Goal: Transaction & Acquisition: Purchase product/service

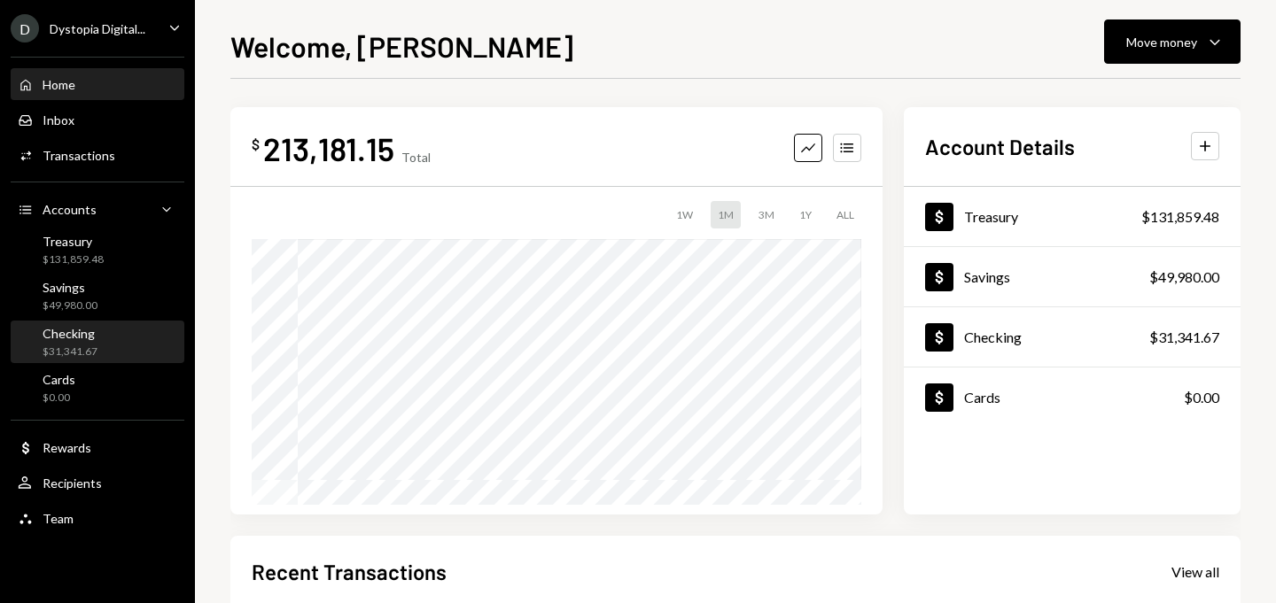
click at [82, 341] on div "Checking $31,341.67" at bounding box center [70, 343] width 55 height 34
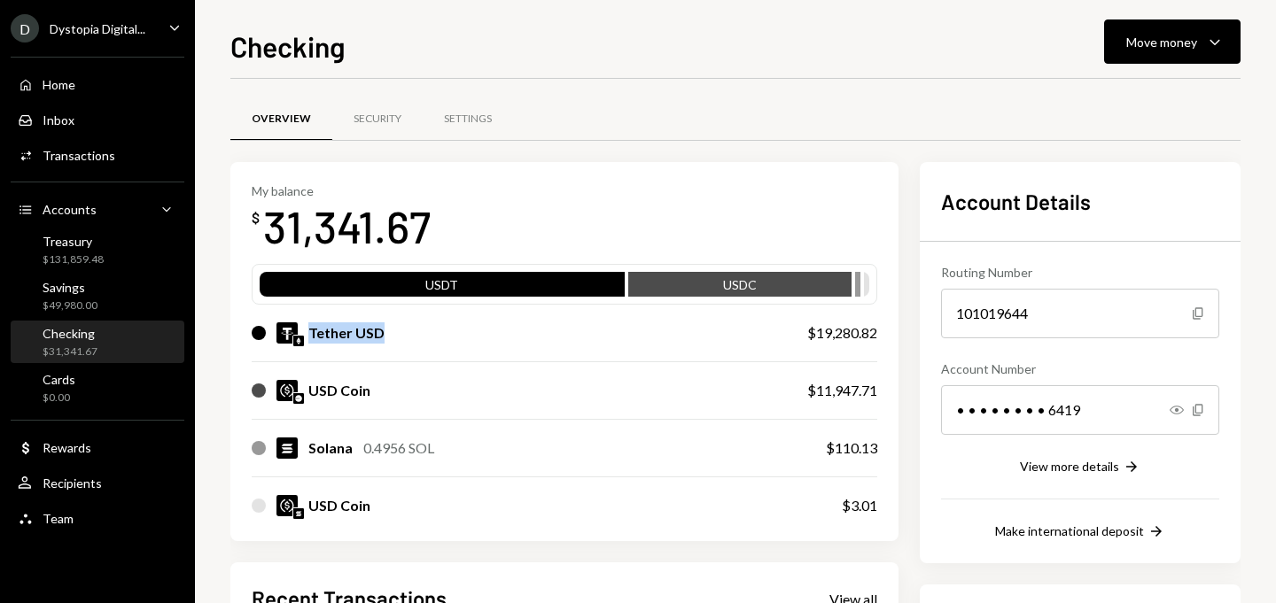
drag, startPoint x: 403, startPoint y: 336, endPoint x: 295, endPoint y: 330, distance: 108.3
click at [295, 330] on div "Tether USD" at bounding box center [512, 333] width 520 height 21
click at [379, 344] on div "Tether USD $19,280.82" at bounding box center [565, 333] width 626 height 57
click at [1160, 42] on div "Move money" at bounding box center [1161, 42] width 71 height 19
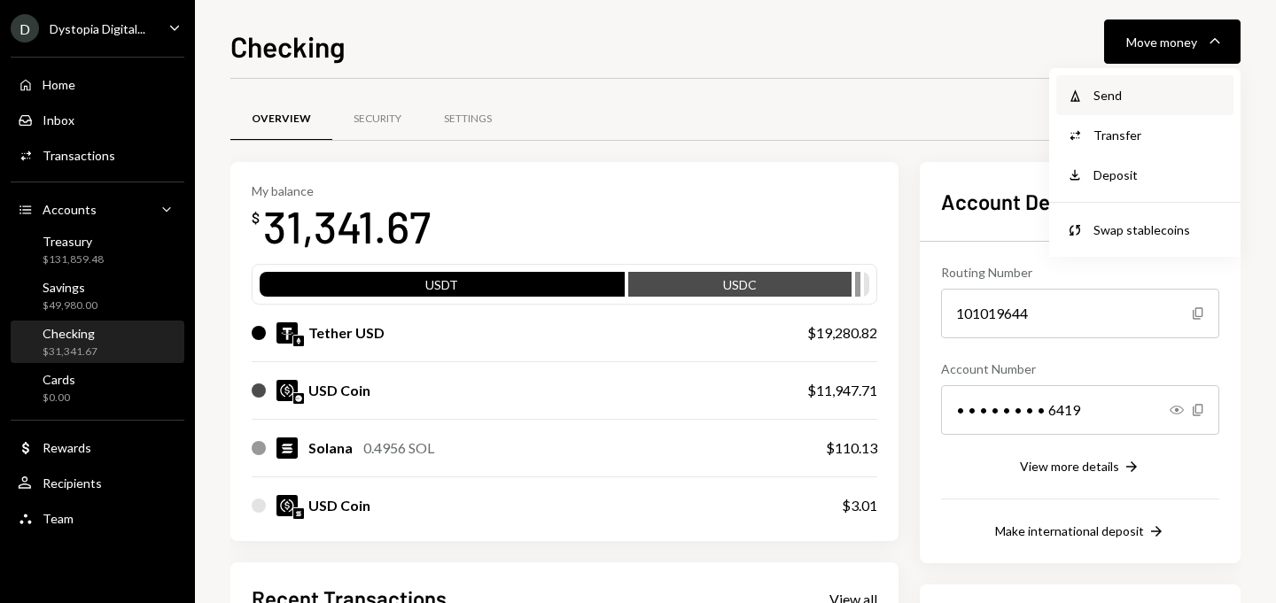
click at [1118, 90] on div "Send" at bounding box center [1157, 95] width 129 height 19
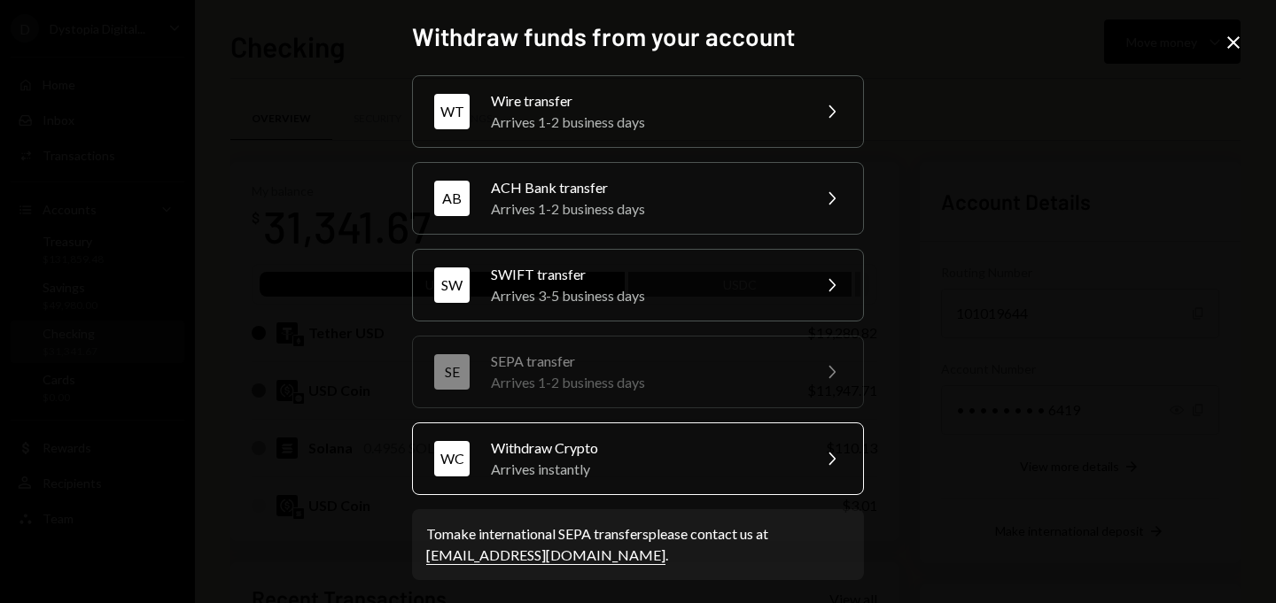
click at [629, 449] on div "Withdraw Crypto" at bounding box center [645, 448] width 308 height 21
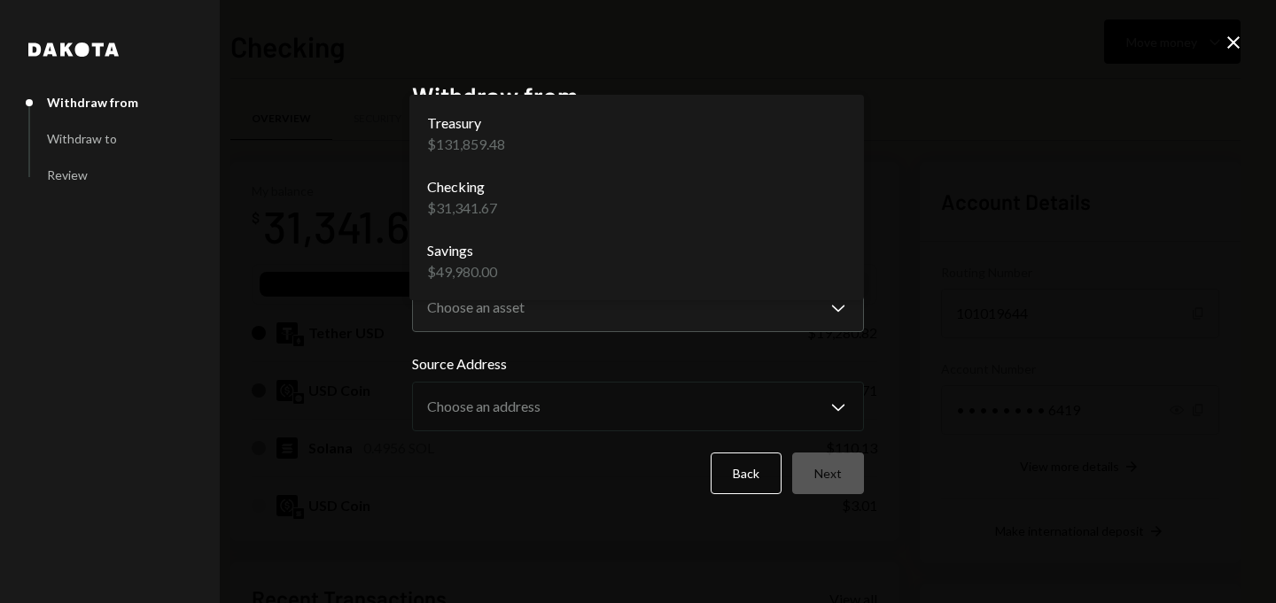
click at [619, 219] on body "D Dystopia Digital... Caret Down Home Home Inbox Inbox Activities Transactions …" at bounding box center [638, 301] width 1276 height 603
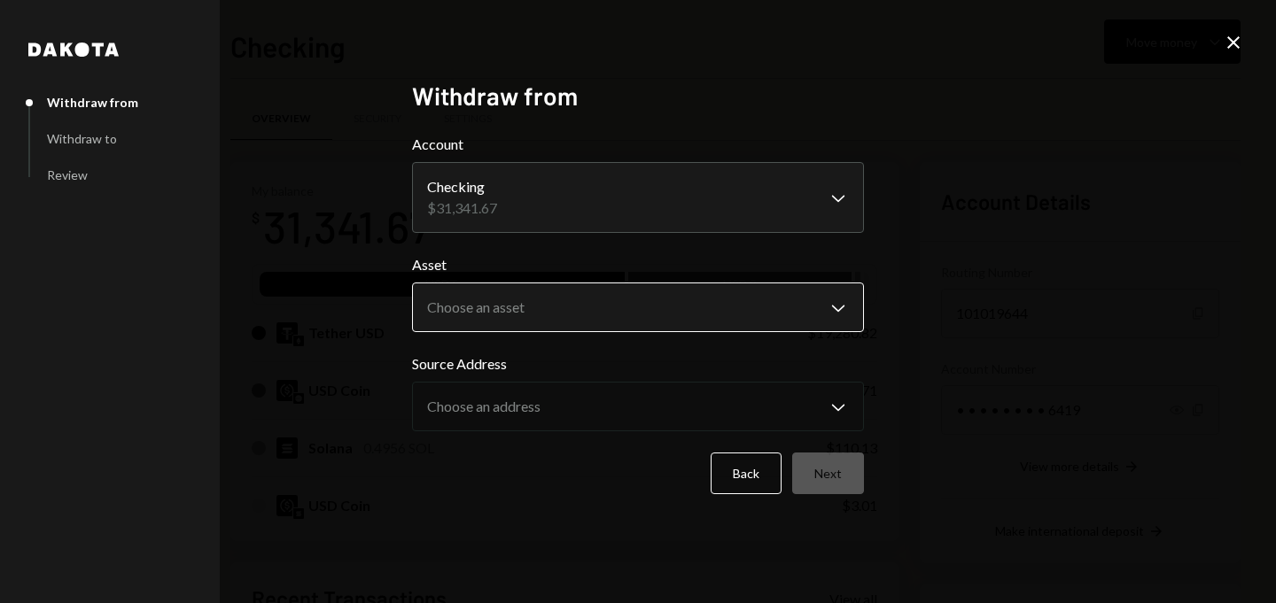
click at [530, 325] on body "D Dystopia Digital... Caret Down Home Home Inbox Inbox Activities Transactions …" at bounding box center [638, 301] width 1276 height 603
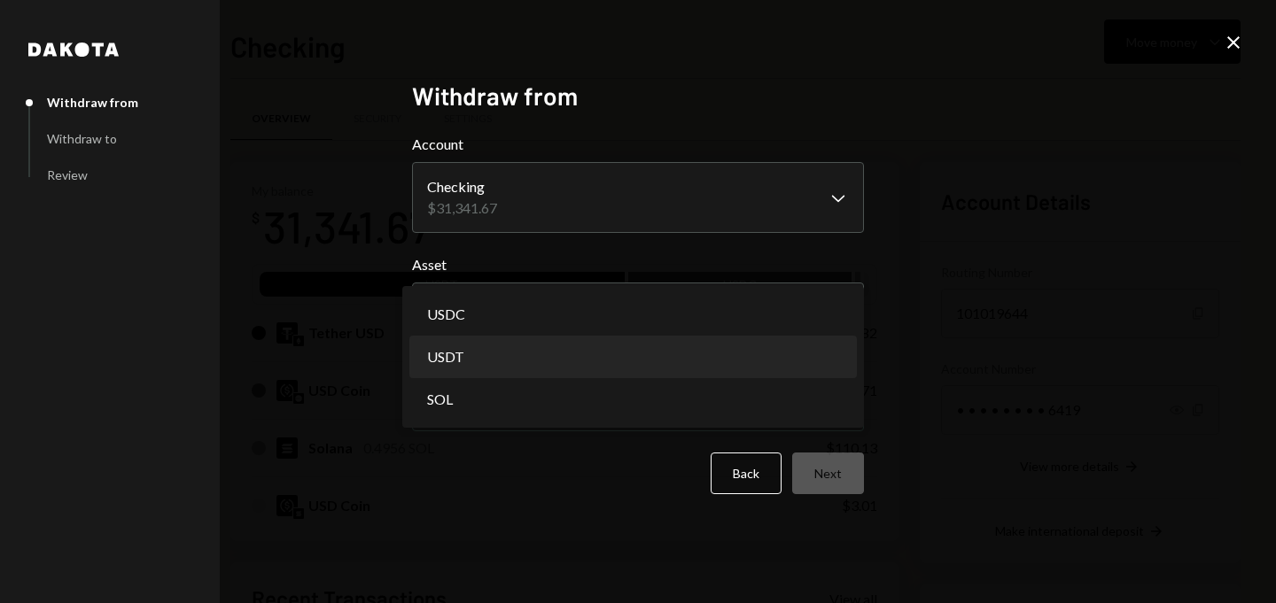
select select "****"
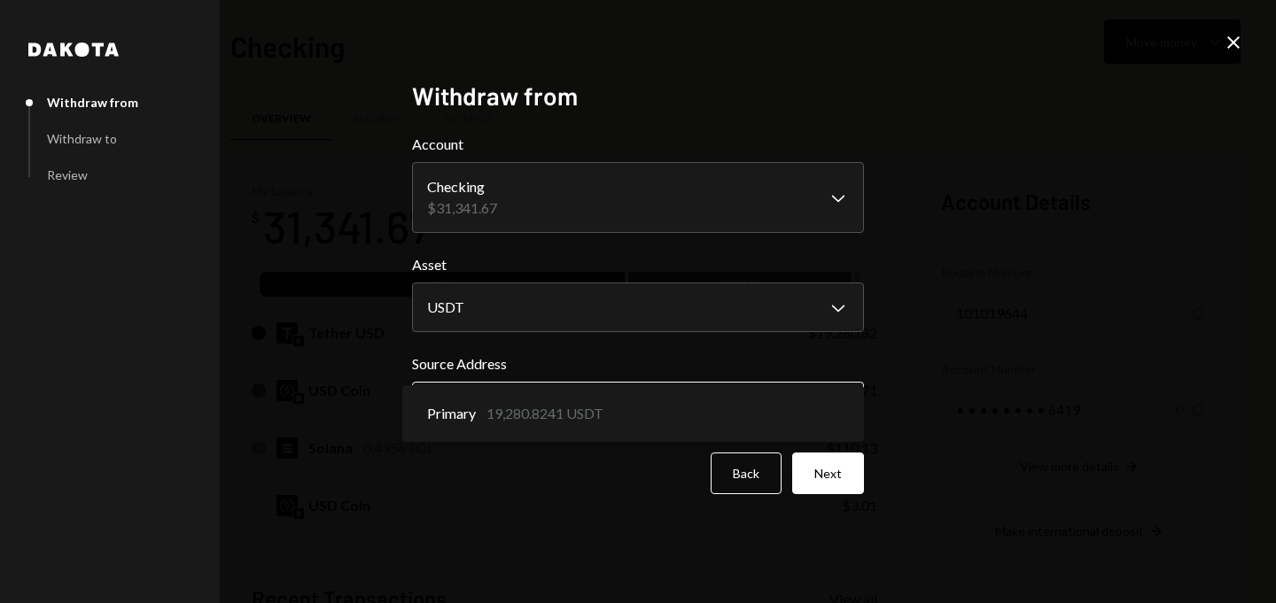
click at [533, 401] on body "D Dystopia Digital... Caret Down Home Home Inbox Inbox Activities Transactions …" at bounding box center [638, 301] width 1276 height 603
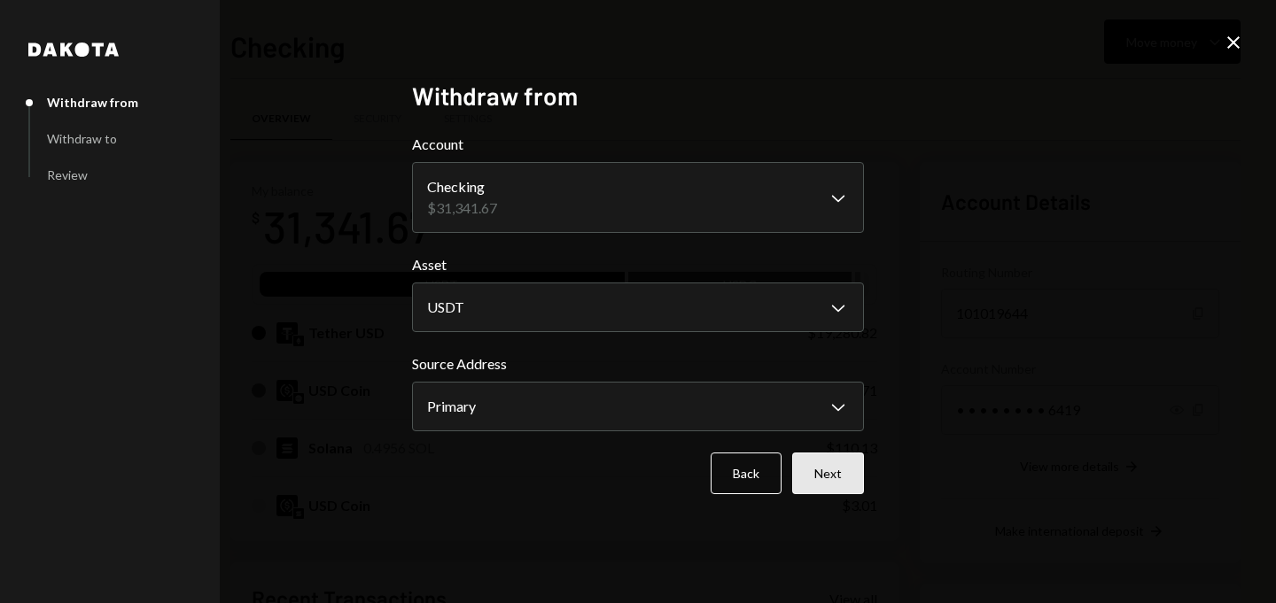
click at [826, 471] on button "Next" at bounding box center [828, 474] width 72 height 42
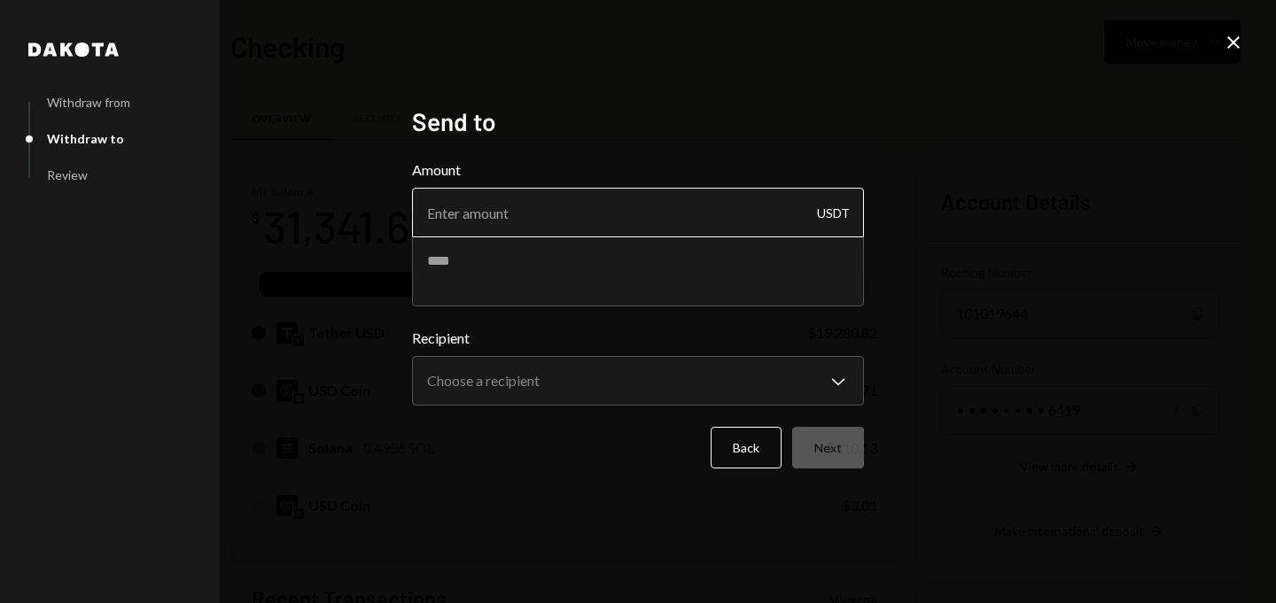
click at [659, 200] on input "Amount" at bounding box center [638, 213] width 452 height 50
type input "10000"
click at [596, 276] on textarea at bounding box center [638, 271] width 452 height 71
type textarea "**********"
drag, startPoint x: 657, startPoint y: 271, endPoint x: 336, endPoint y: 228, distance: 323.7
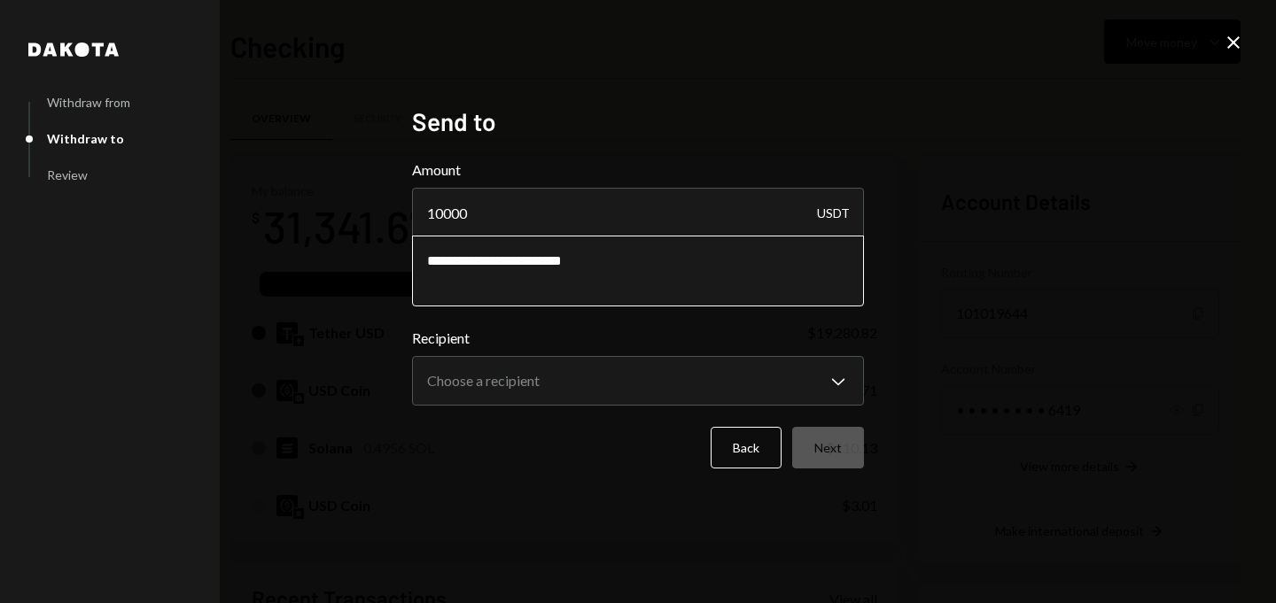
click at [348, 228] on div "**********" at bounding box center [638, 301] width 1276 height 603
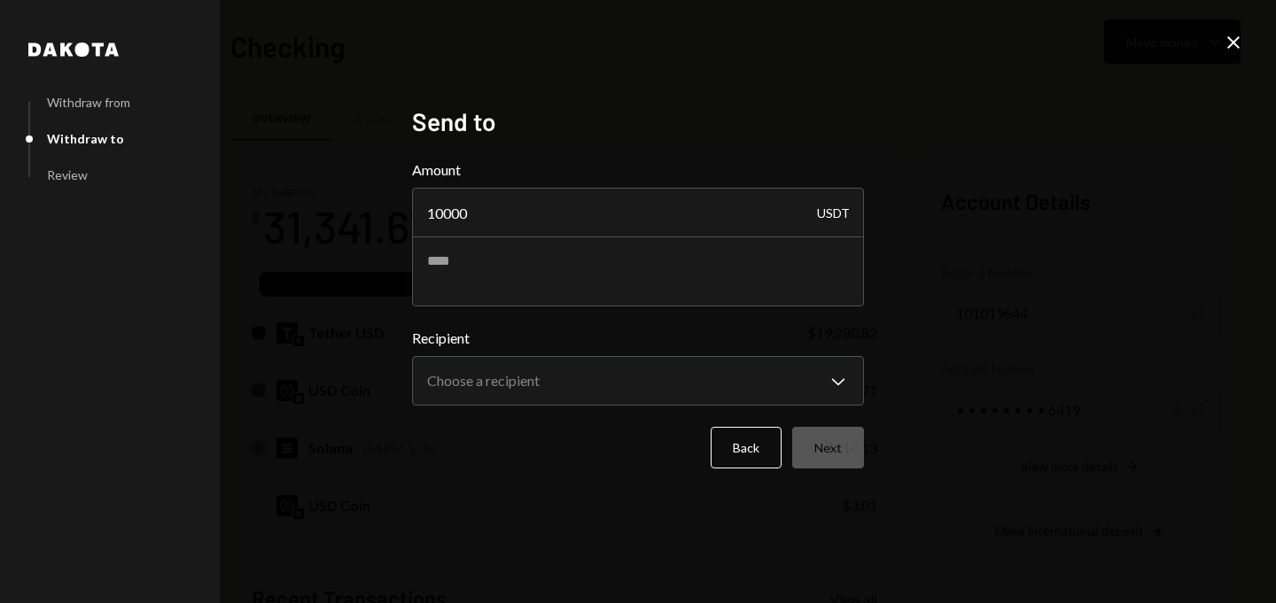
drag, startPoint x: 501, startPoint y: 213, endPoint x: 366, endPoint y: 198, distance: 135.4
click at [375, 198] on div "**********" at bounding box center [638, 301] width 1276 height 603
type input "3"
type input "1"
click at [459, 256] on textarea at bounding box center [638, 271] width 452 height 71
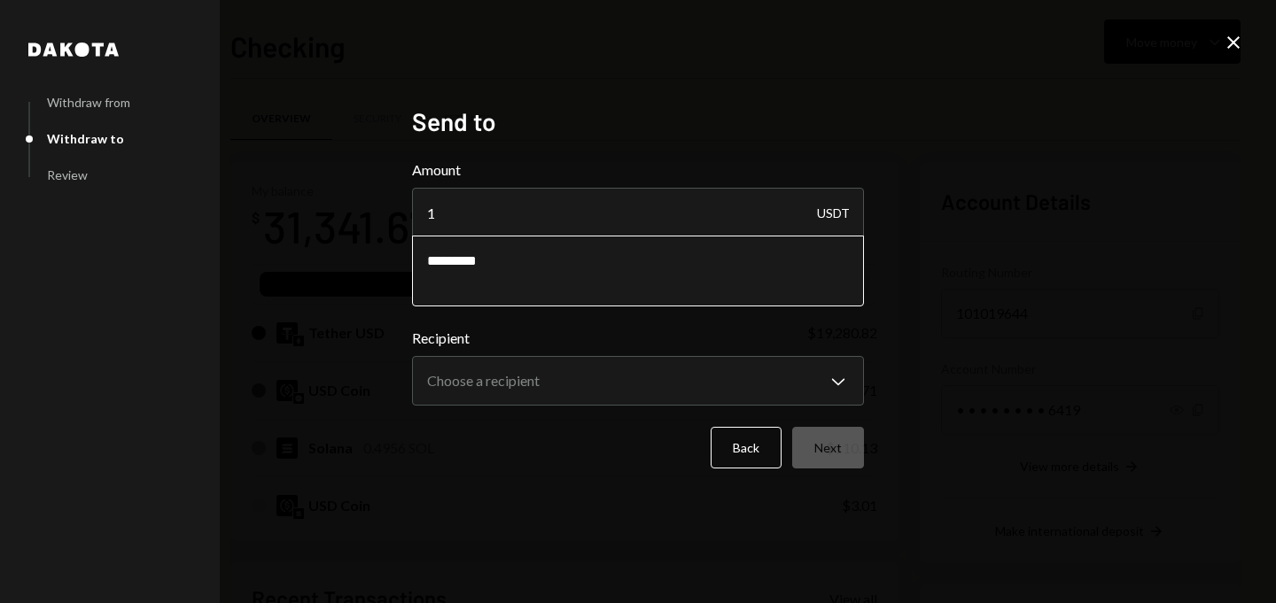
type textarea "*********"
click at [1230, 35] on icon "Close" at bounding box center [1233, 42] width 21 height 21
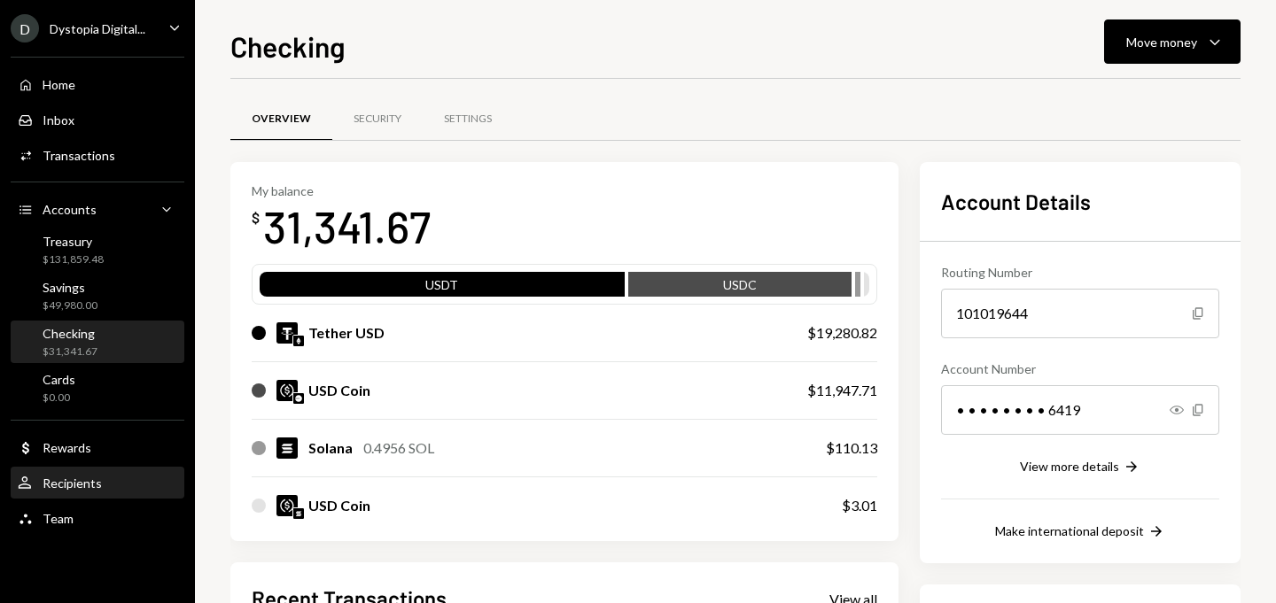
click at [77, 480] on div "Recipients" at bounding box center [72, 483] width 59 height 15
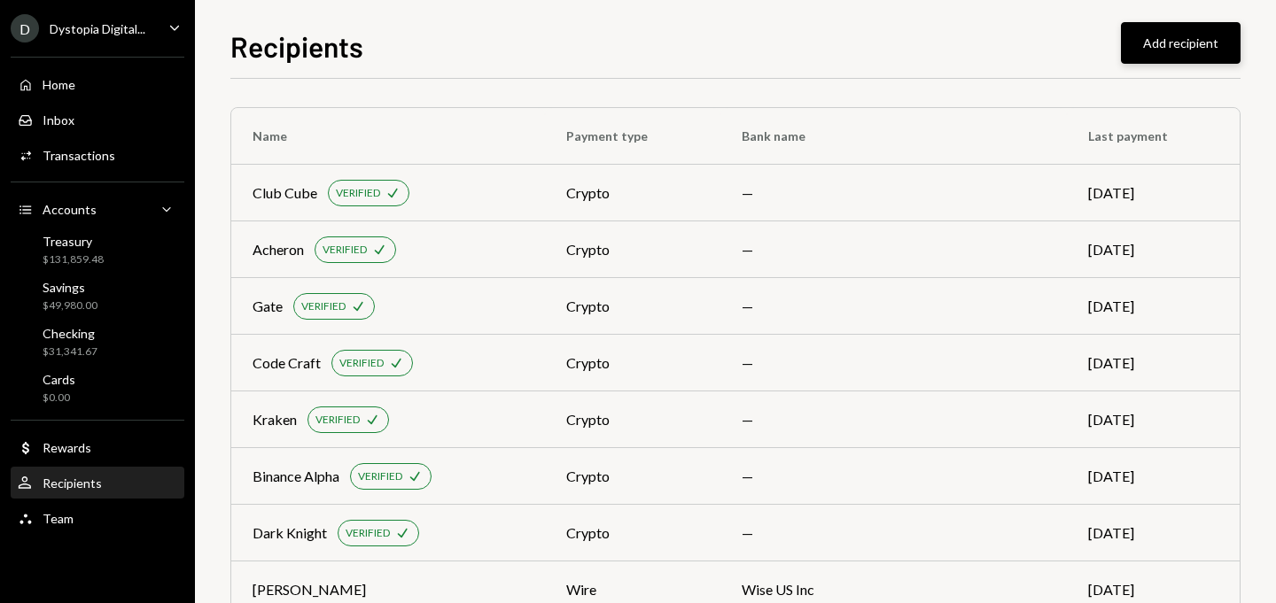
click at [1201, 43] on button "Add recipient" at bounding box center [1181, 43] width 120 height 42
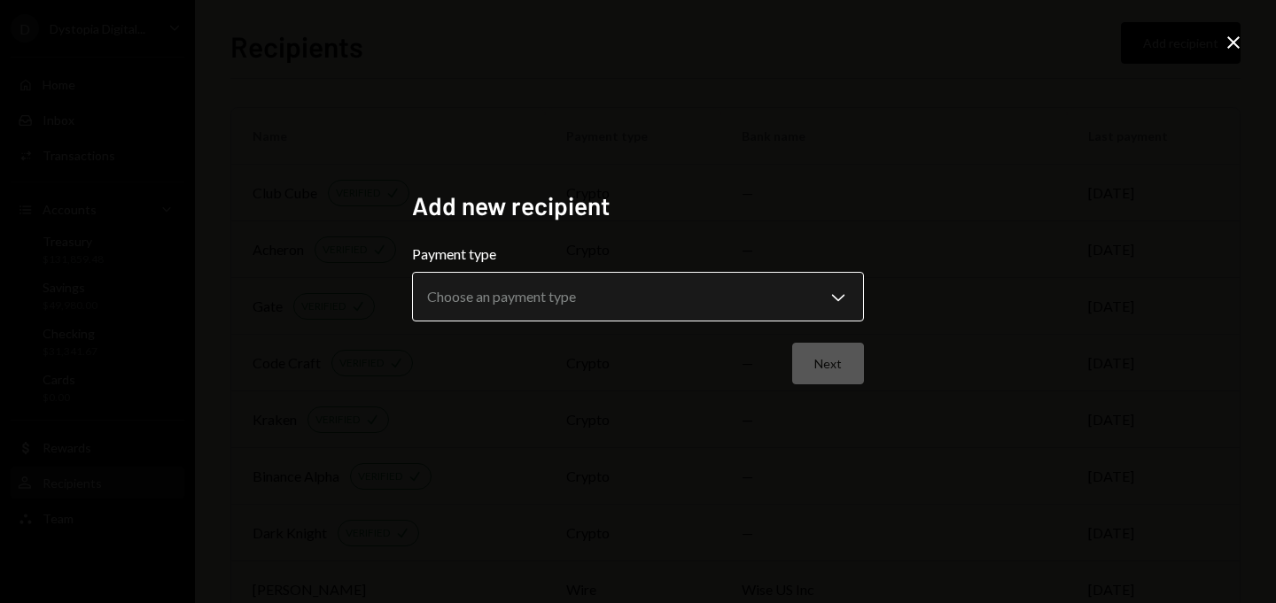
click at [729, 289] on body "**********" at bounding box center [638, 301] width 1276 height 603
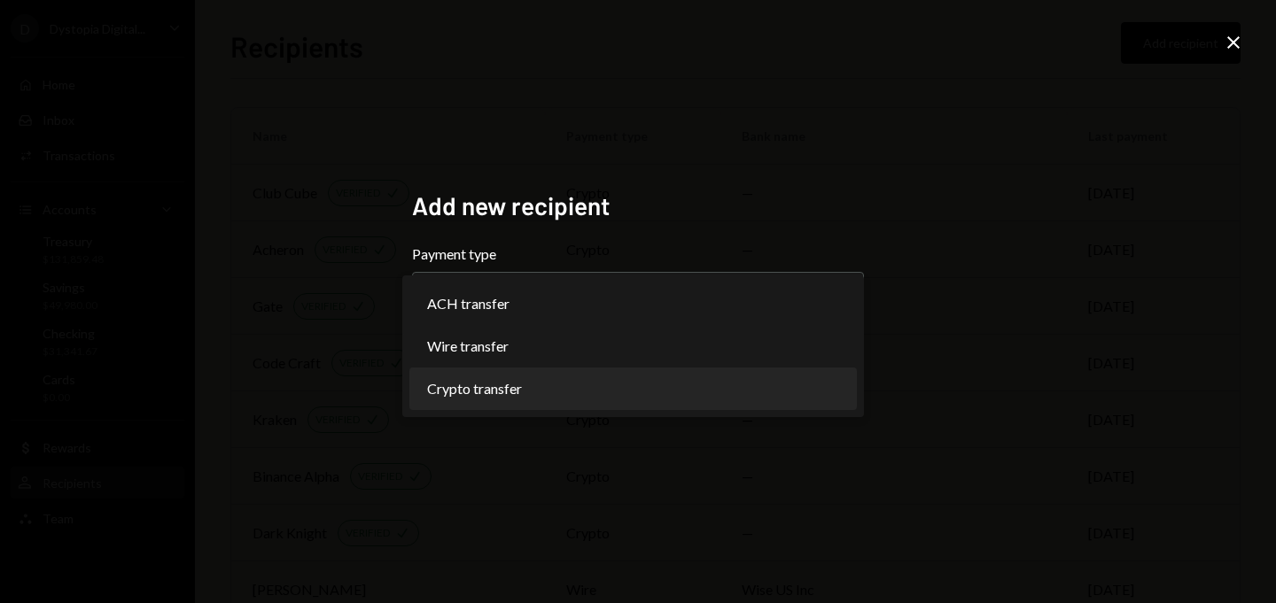
select select "******"
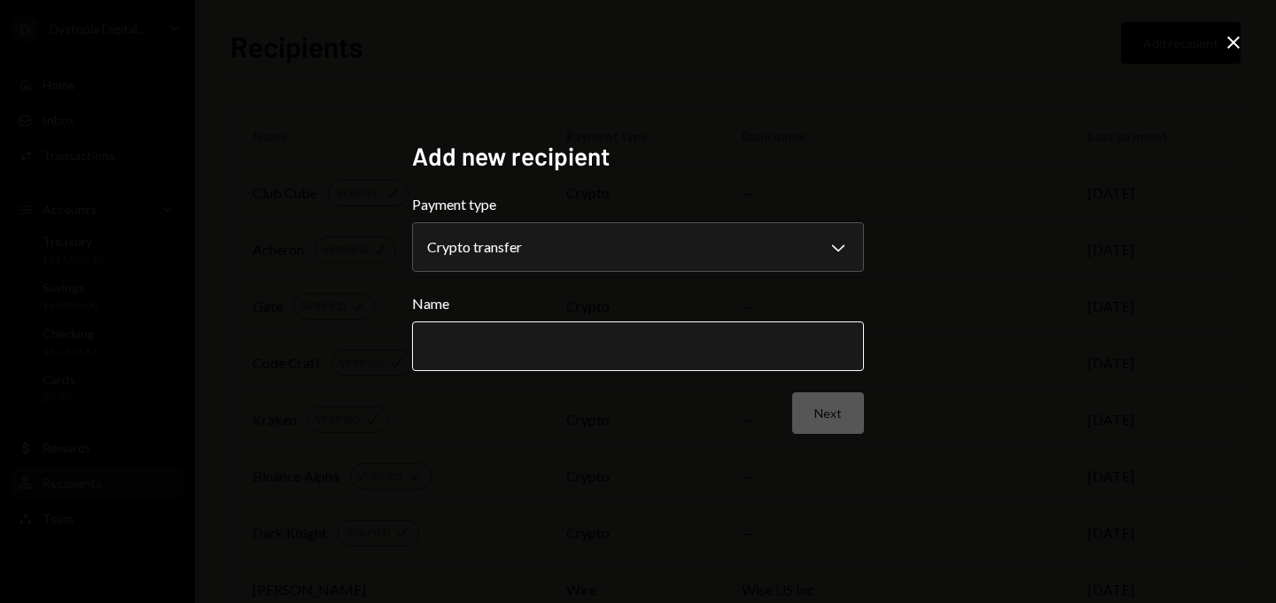
click at [580, 346] on input "Name" at bounding box center [638, 347] width 452 height 50
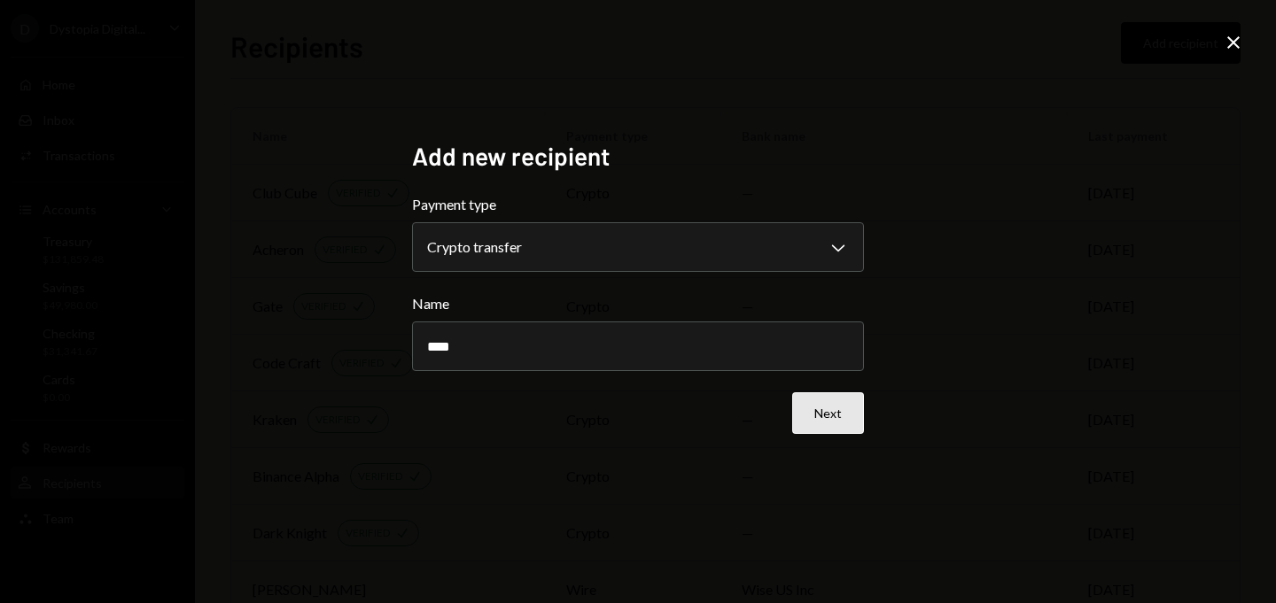
type input "****"
click at [827, 415] on button "Next" at bounding box center [828, 414] width 72 height 42
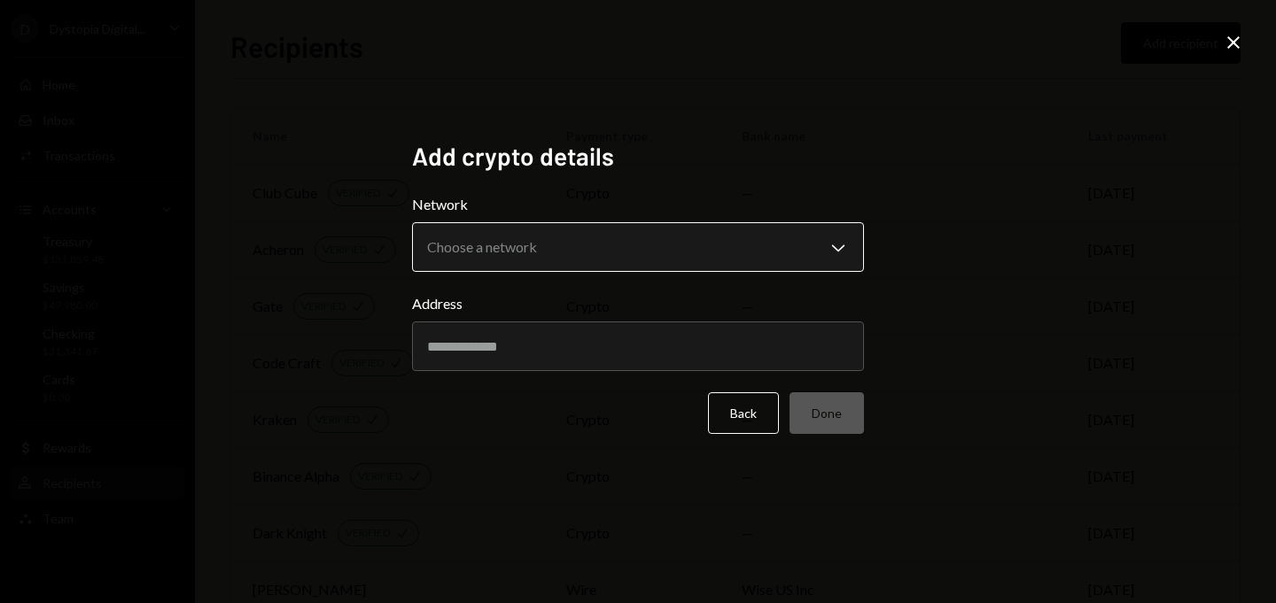
click at [707, 252] on body "D Dystopia Digital... Caret Down Home Home Inbox Inbox Activities Transactions …" at bounding box center [638, 301] width 1276 height 603
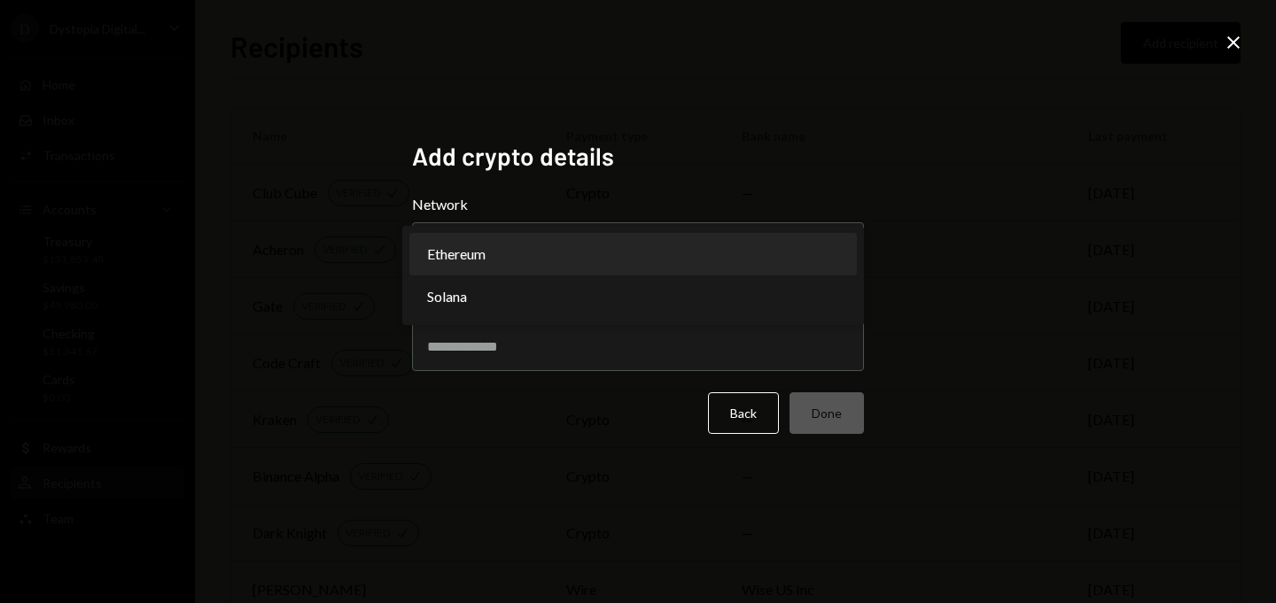
select select "**********"
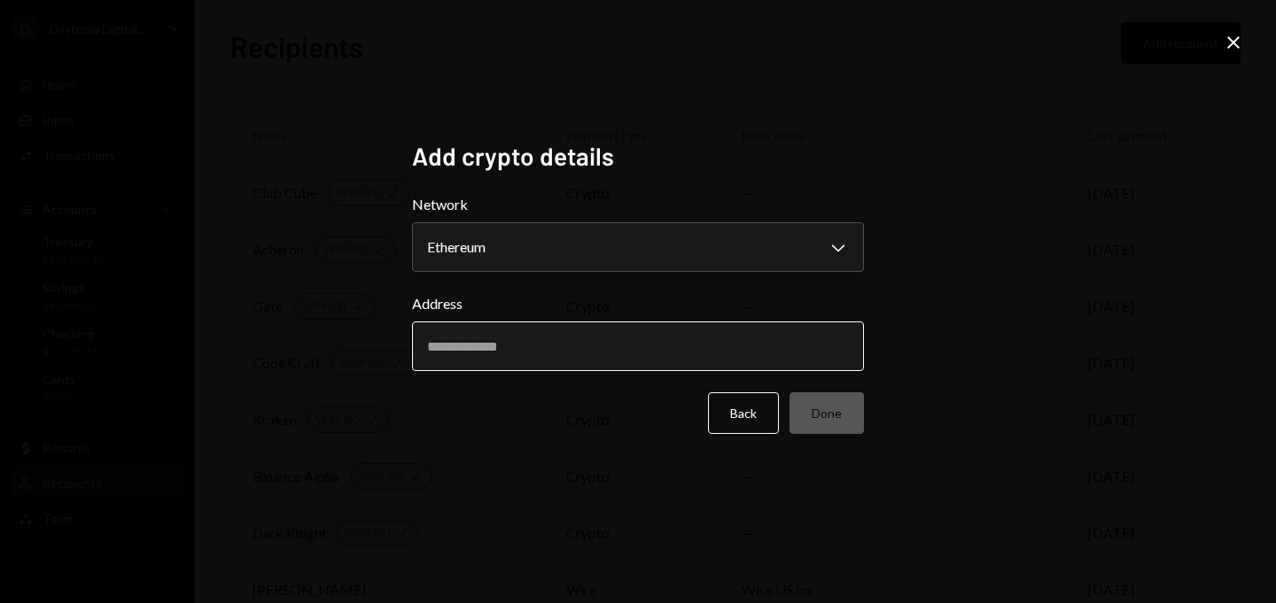
click at [603, 332] on input "Address" at bounding box center [638, 347] width 452 height 50
paste input "**********"
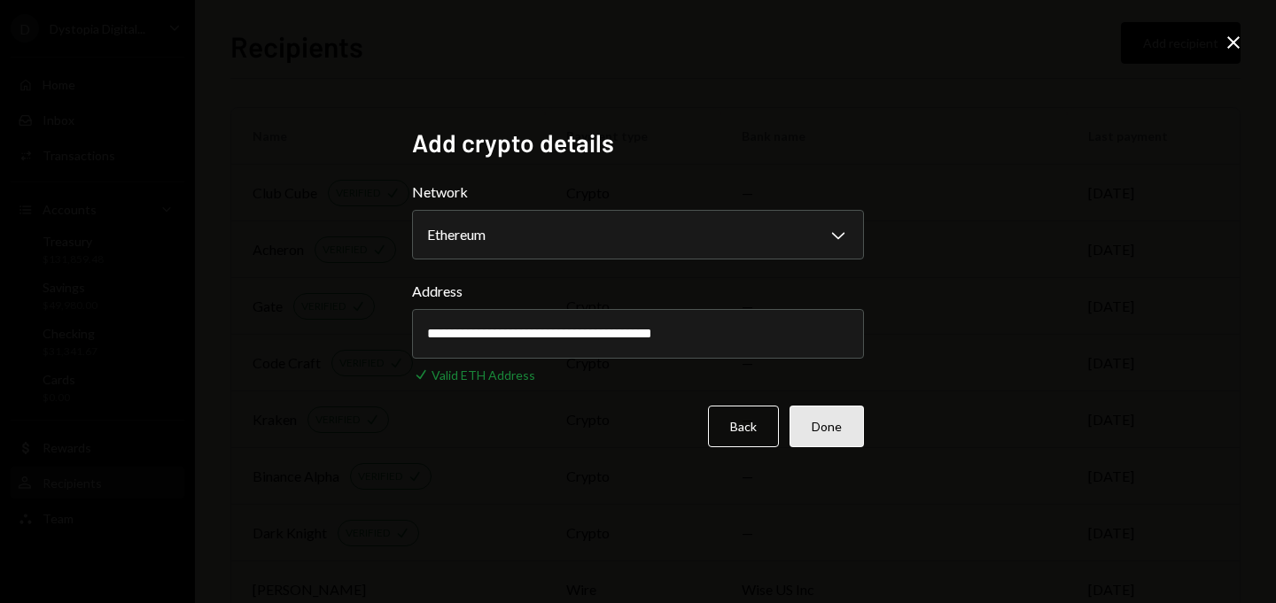
type input "**********"
click at [811, 431] on button "Done" at bounding box center [827, 427] width 74 height 42
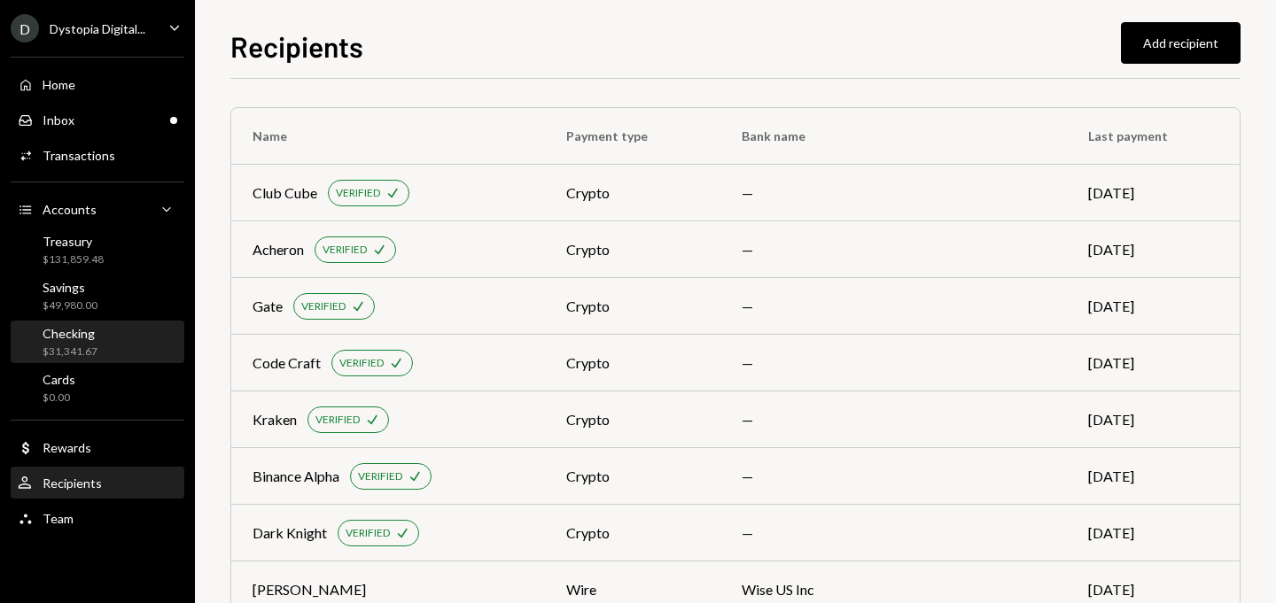
click at [90, 346] on div "$31,341.67" at bounding box center [70, 352] width 55 height 15
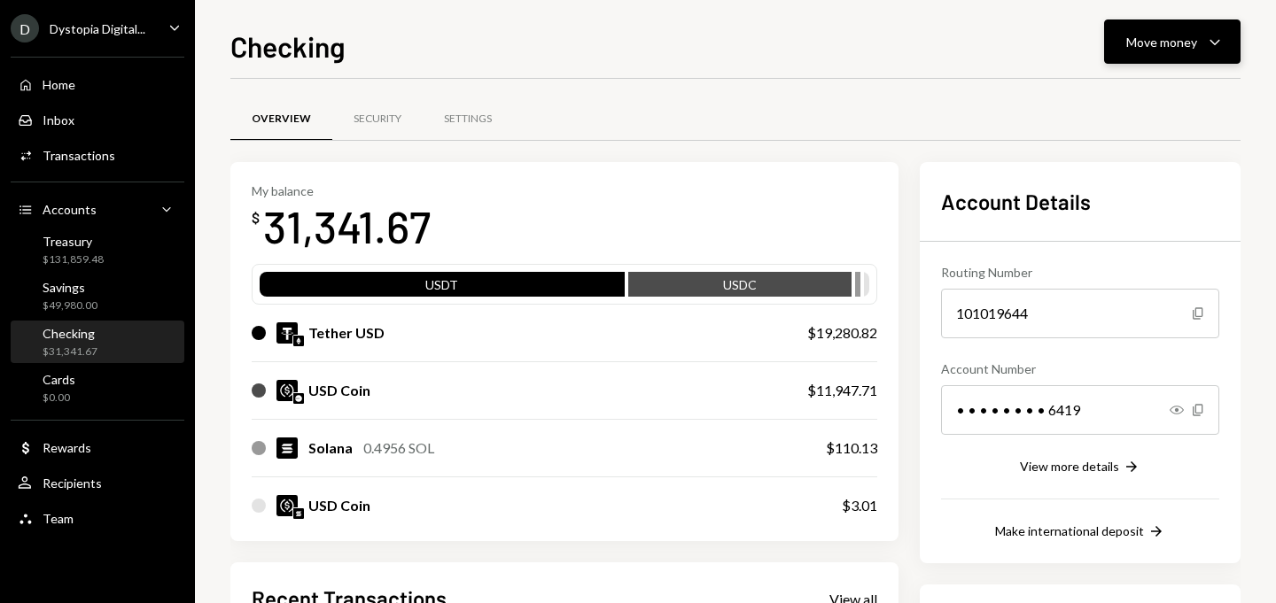
click at [1156, 42] on div "Move money" at bounding box center [1161, 42] width 71 height 19
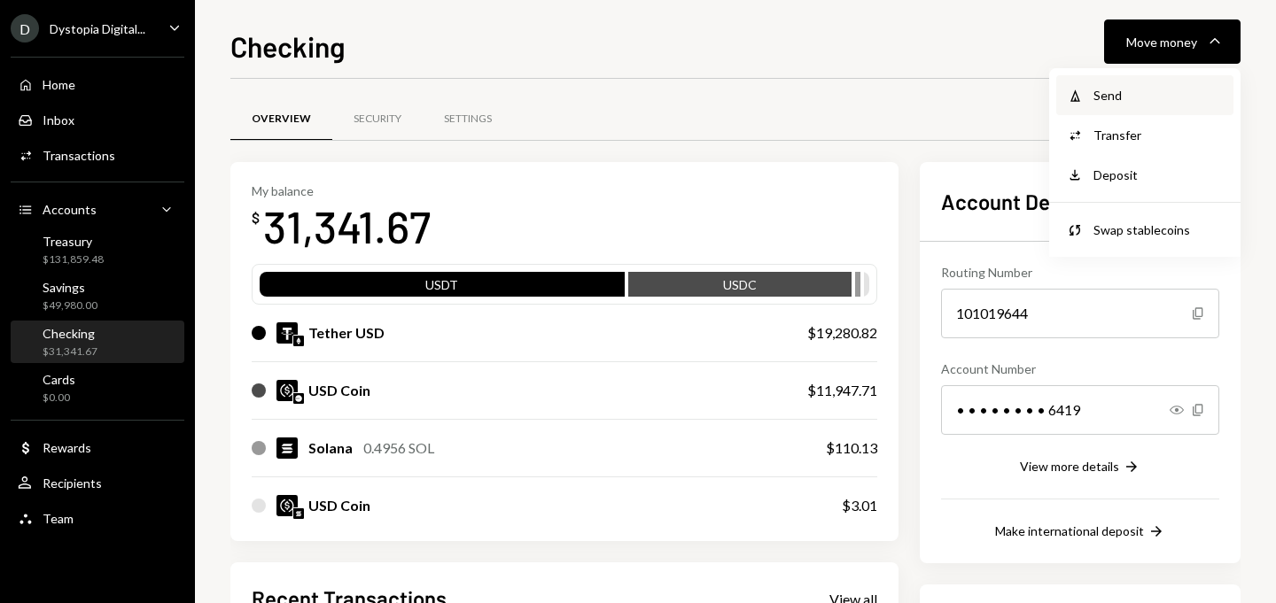
click at [1126, 86] on div "Send" at bounding box center [1157, 95] width 129 height 19
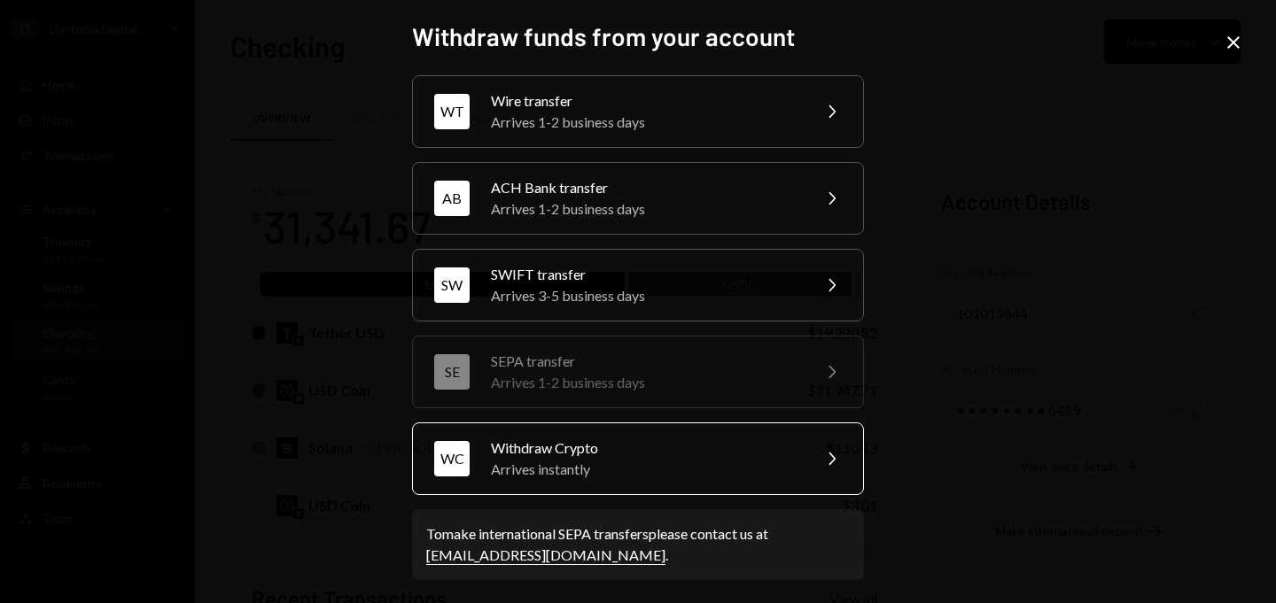
click at [658, 446] on div "Withdraw Crypto" at bounding box center [645, 448] width 308 height 21
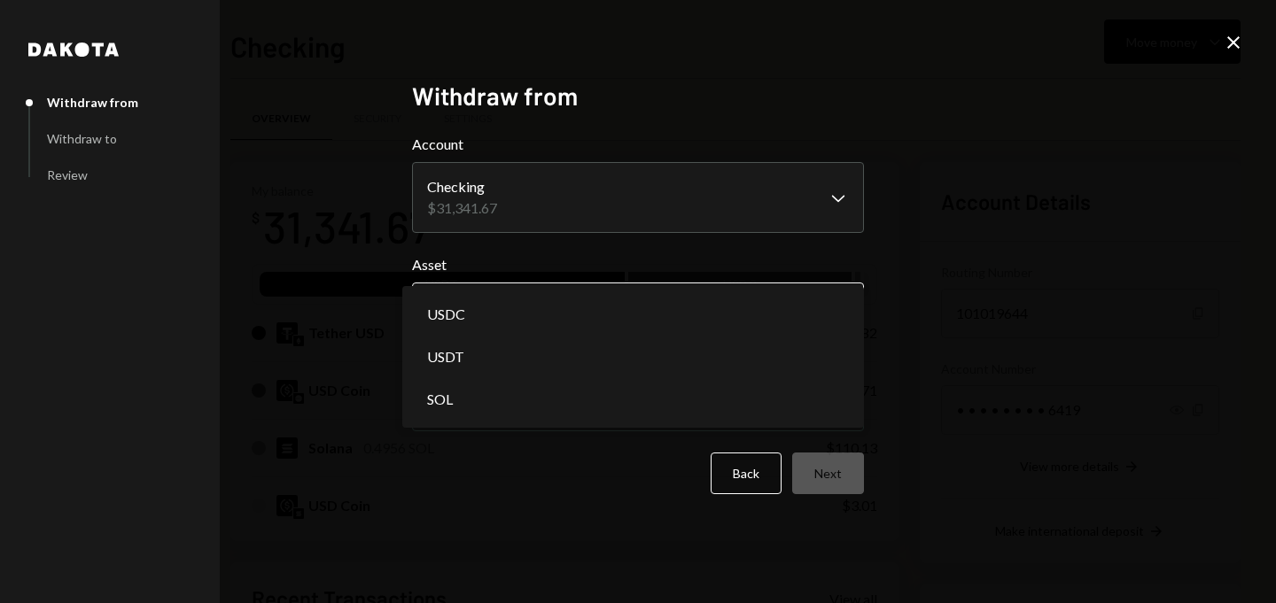
click at [525, 303] on body "D Dystopia Digital... Caret Down Home Home Inbox Inbox Activities Transactions …" at bounding box center [638, 301] width 1276 height 603
click at [499, 310] on body "D Dystopia Digital... Caret Down Home Home Inbox Inbox Activities Transactions …" at bounding box center [638, 301] width 1276 height 603
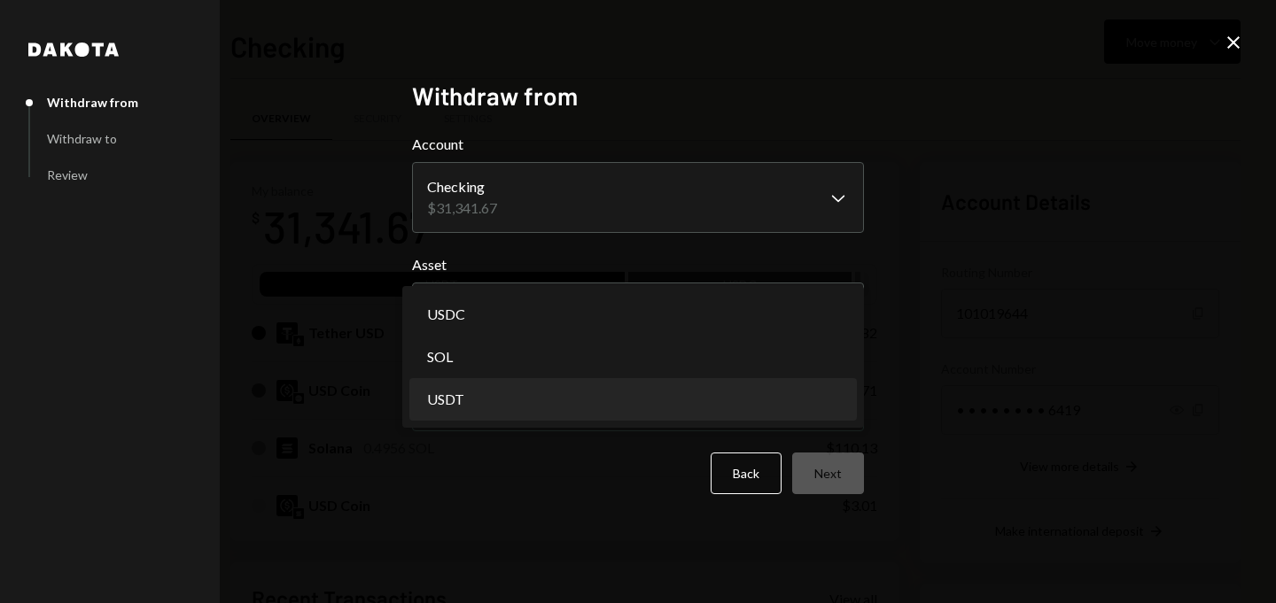
select select "****"
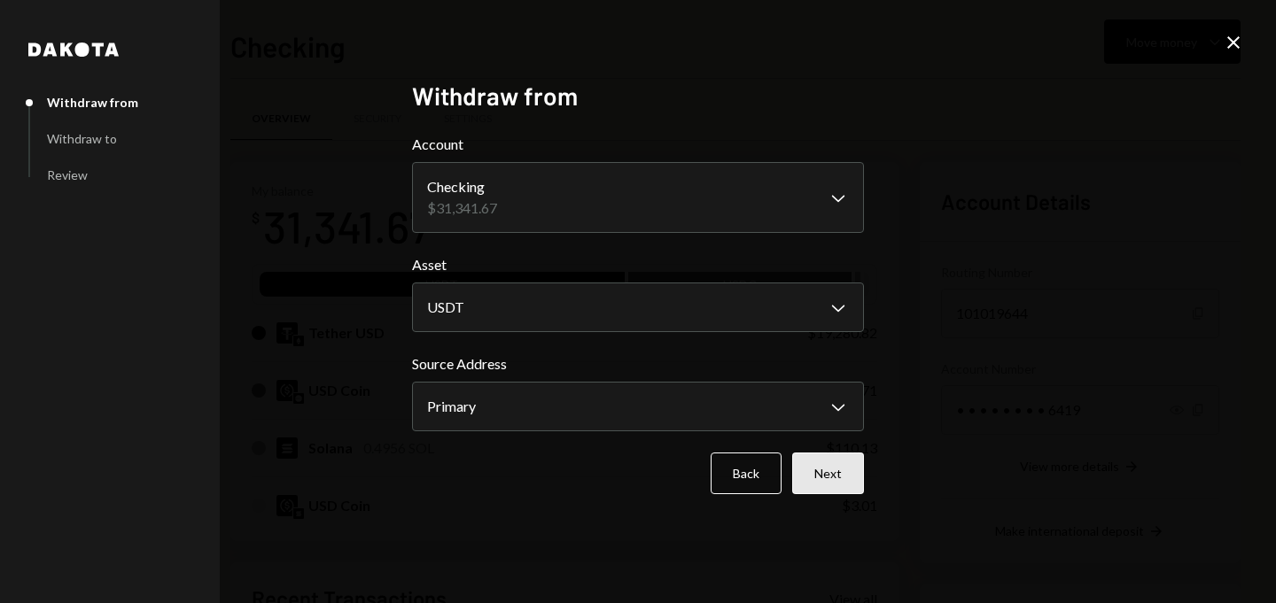
click at [829, 465] on button "Next" at bounding box center [828, 474] width 72 height 42
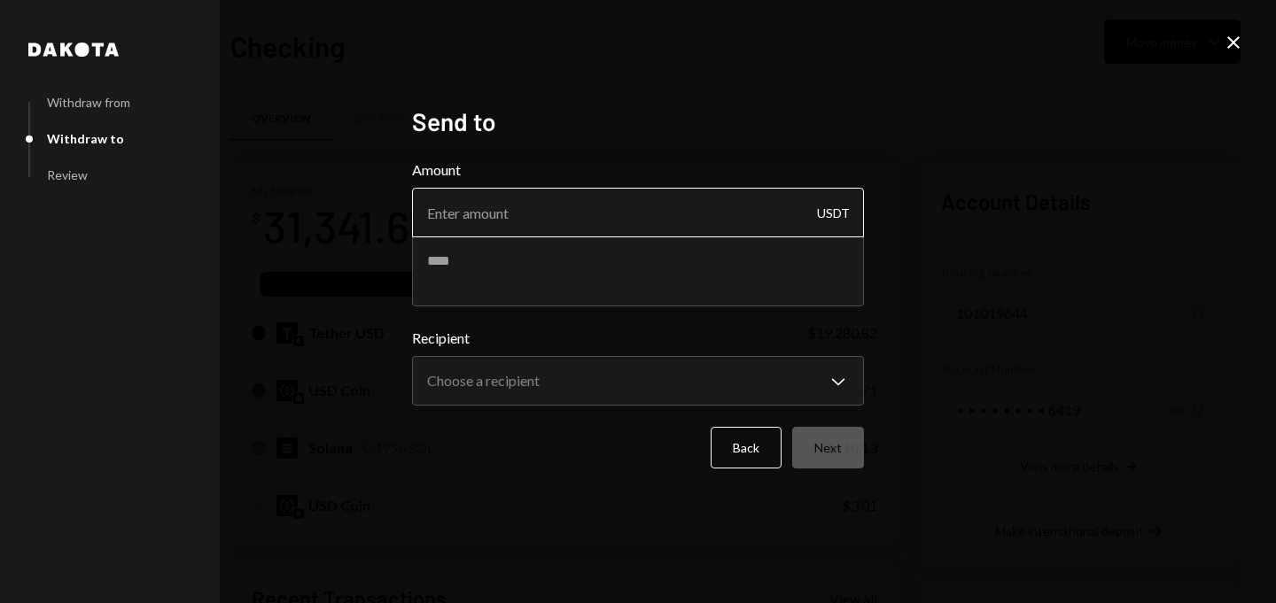
click at [586, 226] on input "Amount" at bounding box center [638, 213] width 452 height 50
type input "1"
click at [523, 262] on textarea at bounding box center [638, 271] width 452 height 71
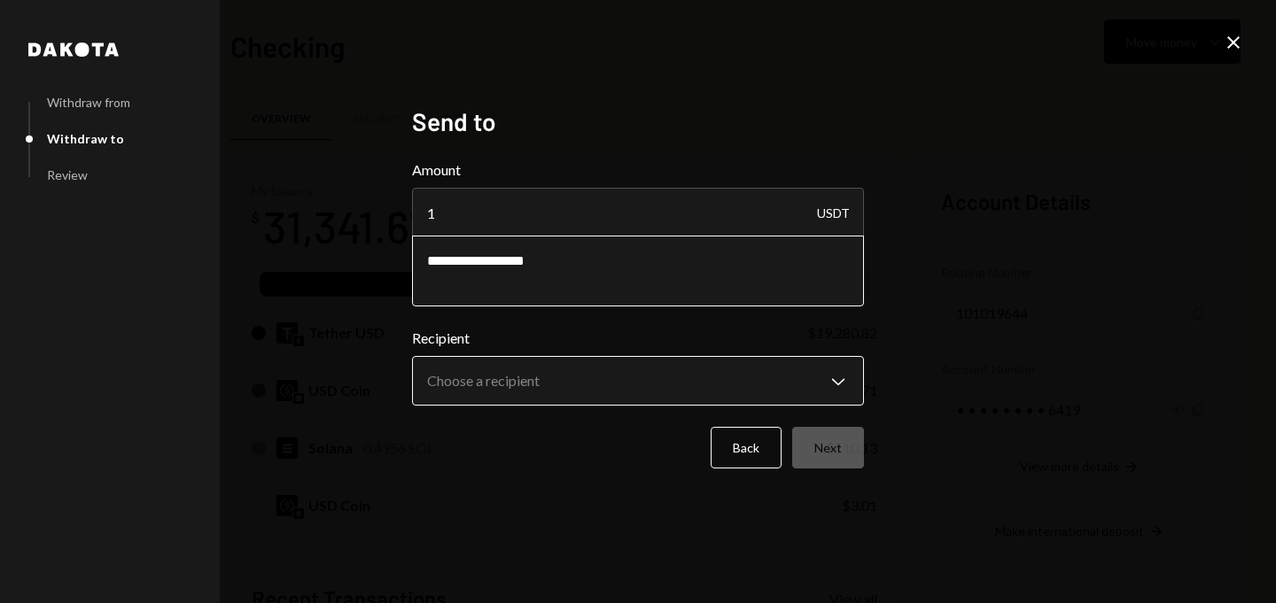
type textarea "**********"
click at [535, 377] on body "D Dystopia Digital... Caret Down Home Home Inbox Inbox Activities Transactions …" at bounding box center [638, 301] width 1276 height 603
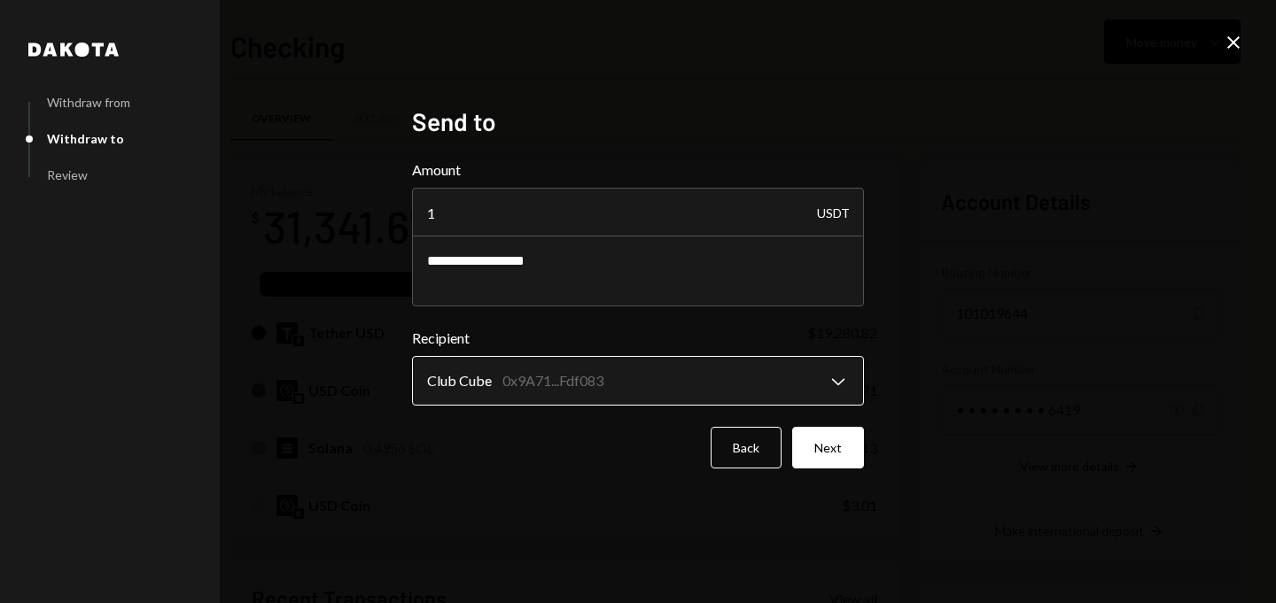
click at [534, 385] on body "D Dystopia Digital... Caret Down Home Home Inbox Inbox Activities Transactions …" at bounding box center [638, 301] width 1276 height 603
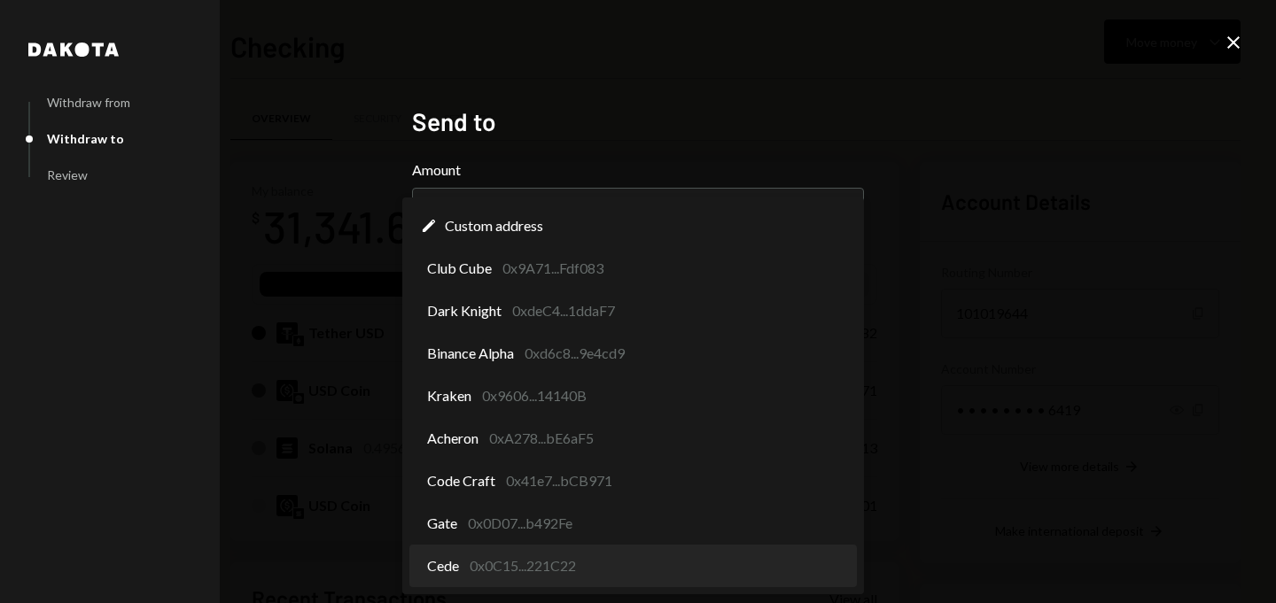
select select "**********"
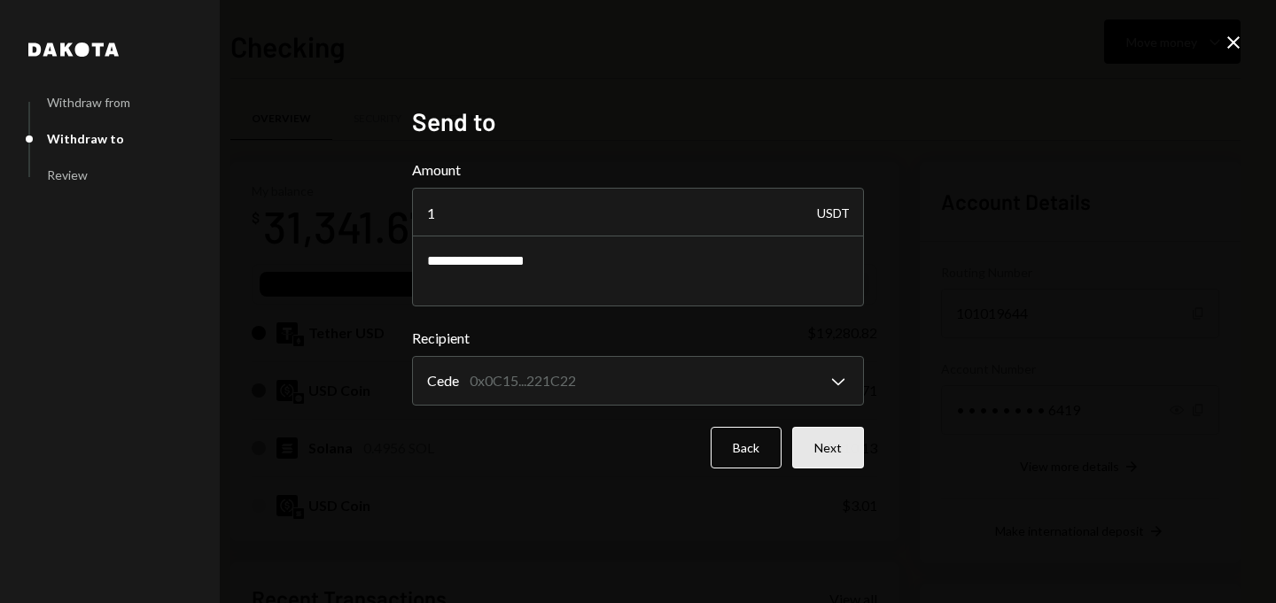
click at [836, 452] on button "Next" at bounding box center [828, 448] width 72 height 42
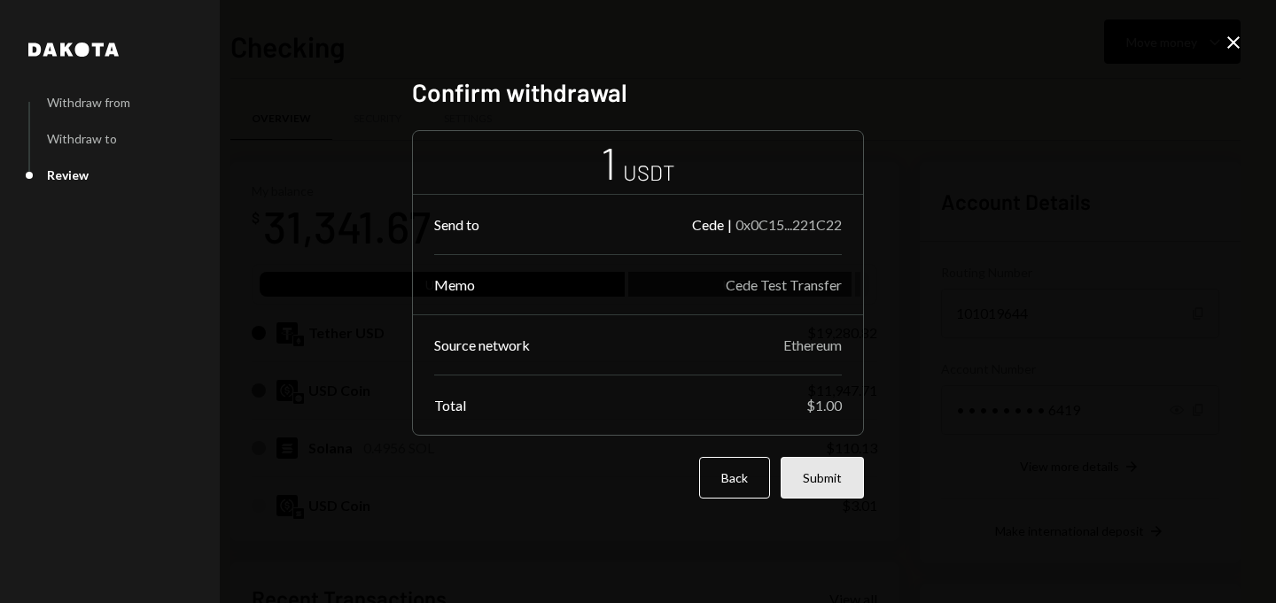
click at [830, 472] on button "Submit" at bounding box center [822, 478] width 83 height 42
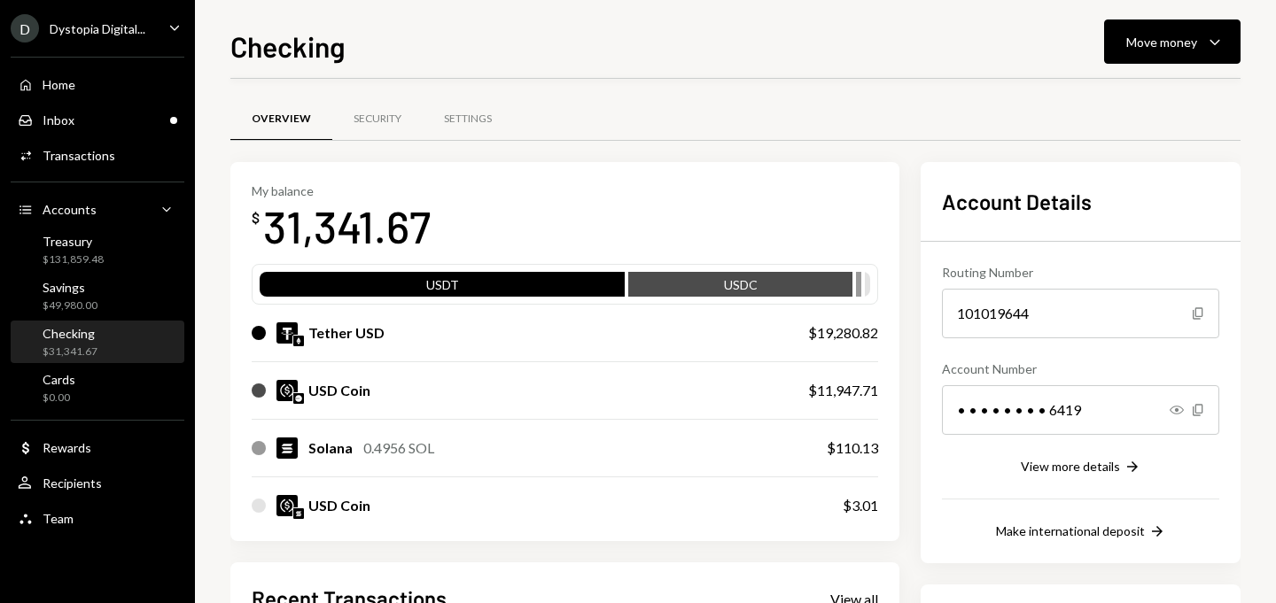
scroll to position [211, 0]
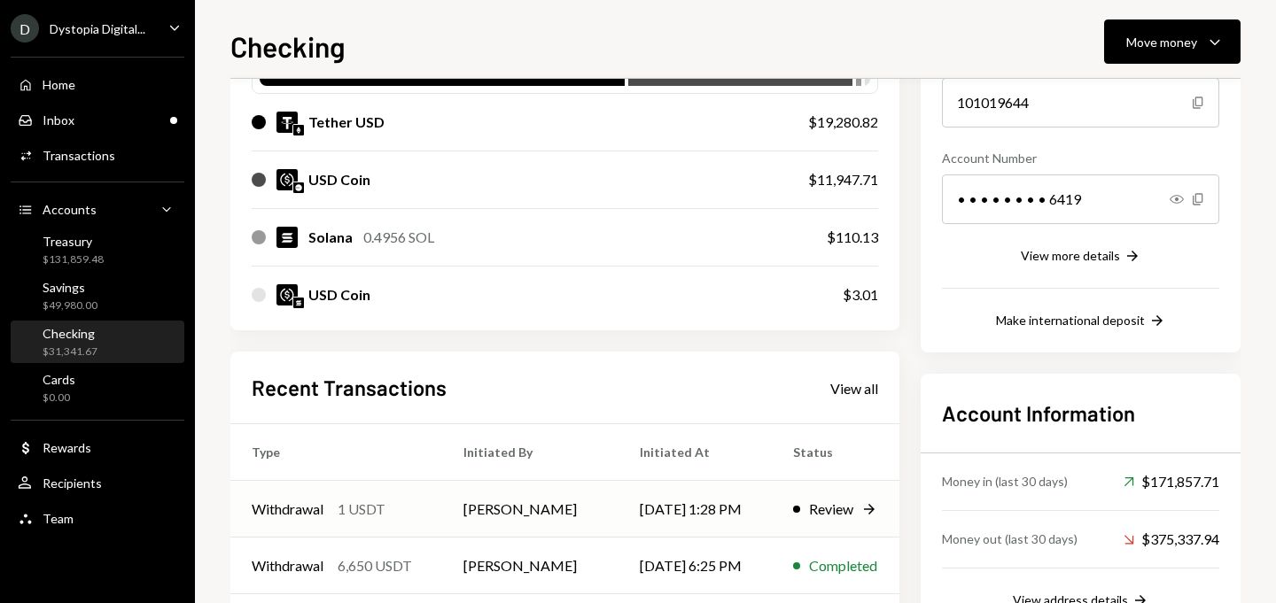
click at [667, 504] on td "09/11/25 1:28 PM" at bounding box center [694, 509] width 153 height 57
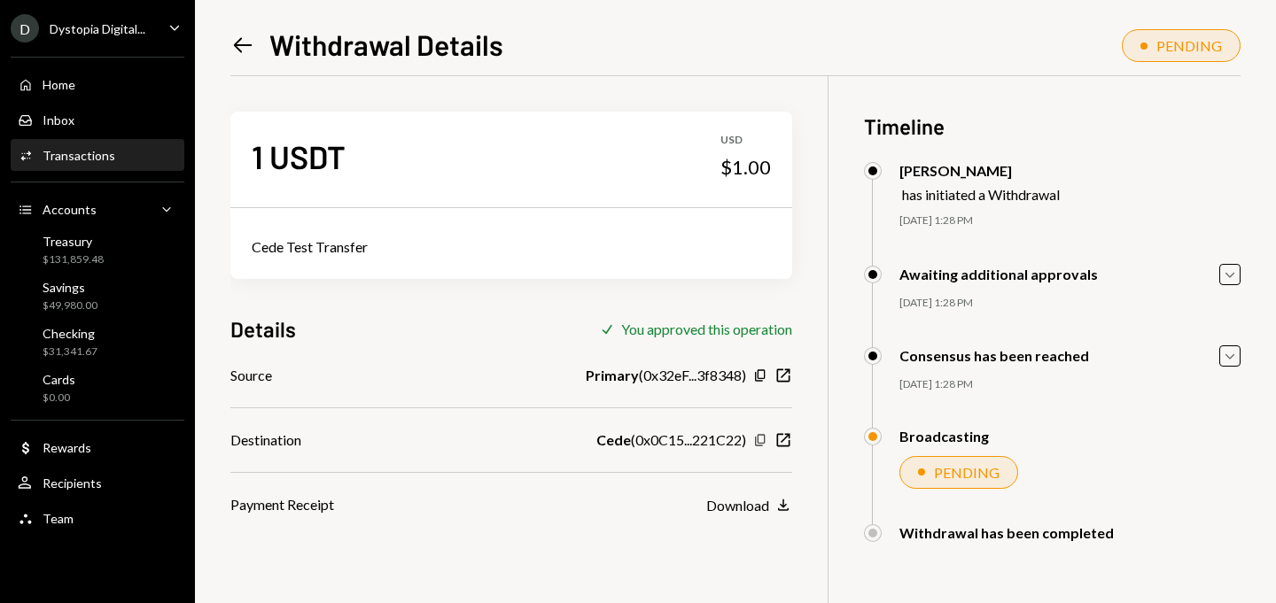
click at [759, 440] on icon "Copy" at bounding box center [760, 440] width 14 height 14
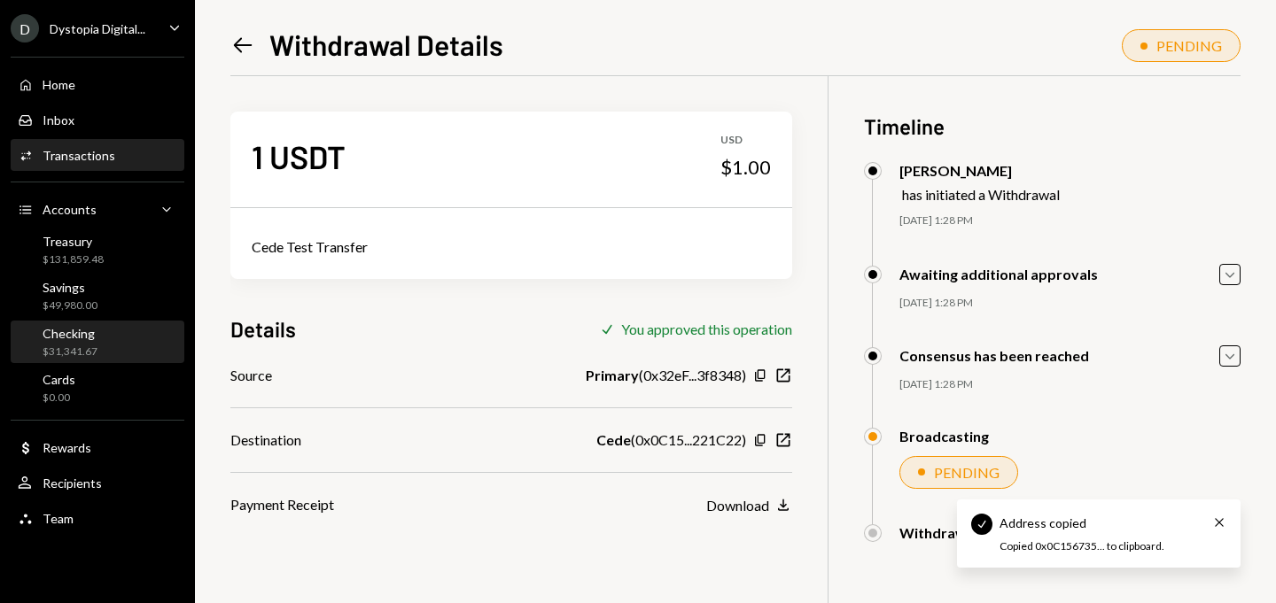
click at [75, 341] on div "Checking $31,341.67" at bounding box center [70, 343] width 55 height 34
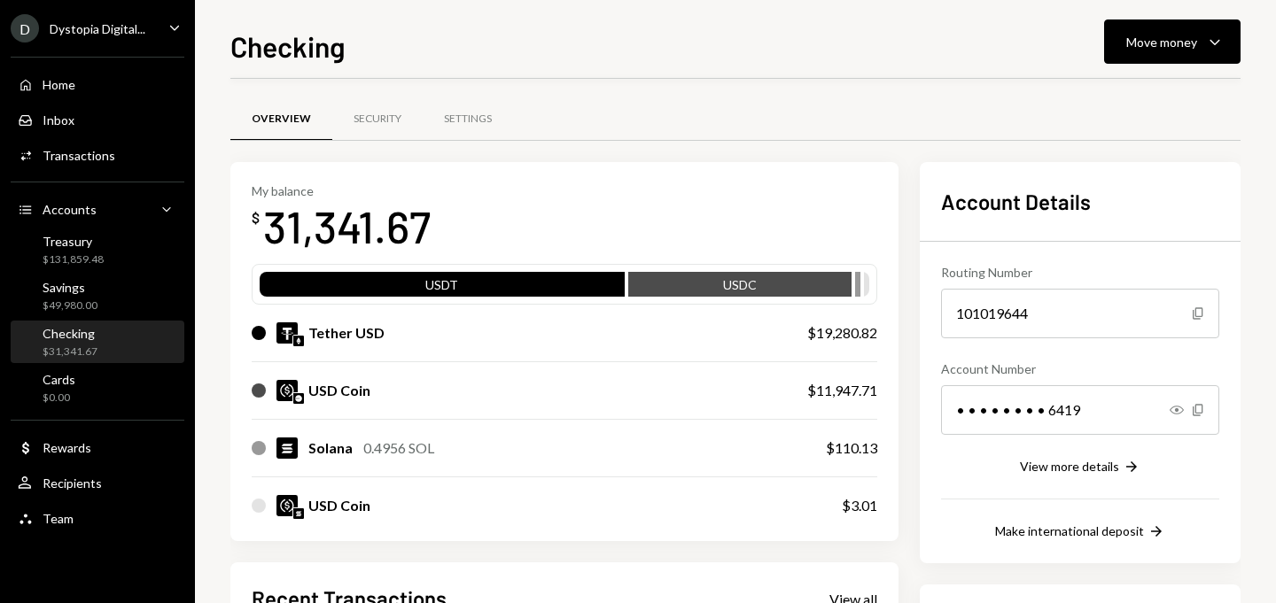
scroll to position [285, 0]
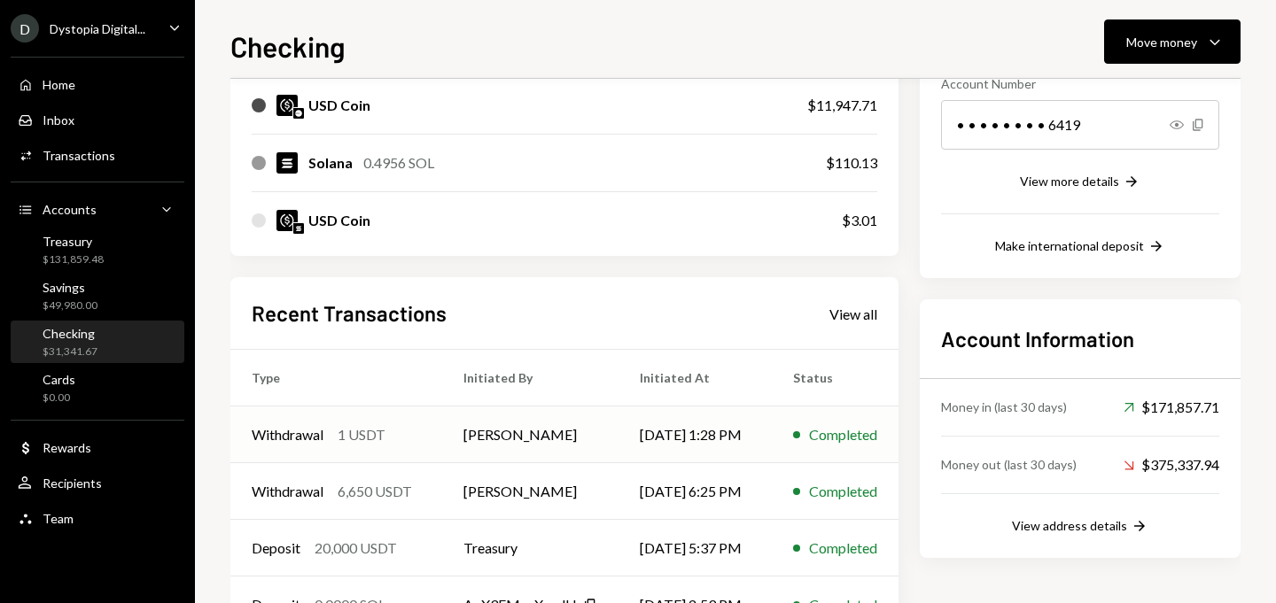
click at [331, 447] on td "Withdrawal 1 USDT" at bounding box center [336, 435] width 212 height 57
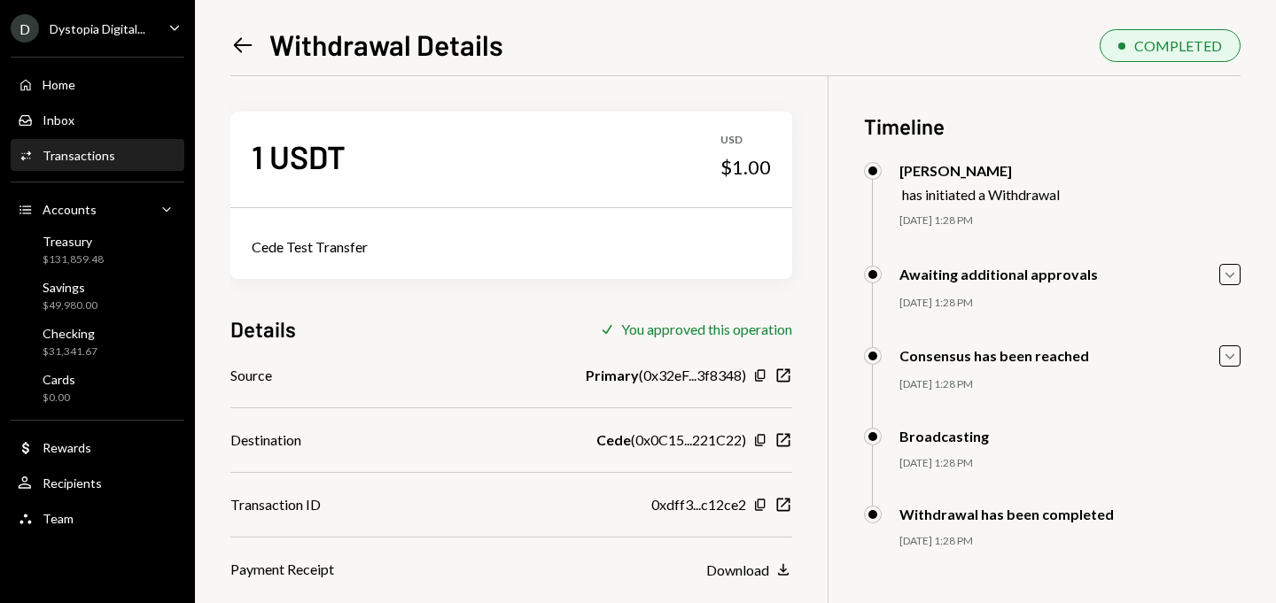
click at [751, 501] on div "0xdff3...c12ce2 Copy New Window" at bounding box center [721, 504] width 141 height 21
click at [760, 504] on icon "Copy" at bounding box center [760, 505] width 14 height 14
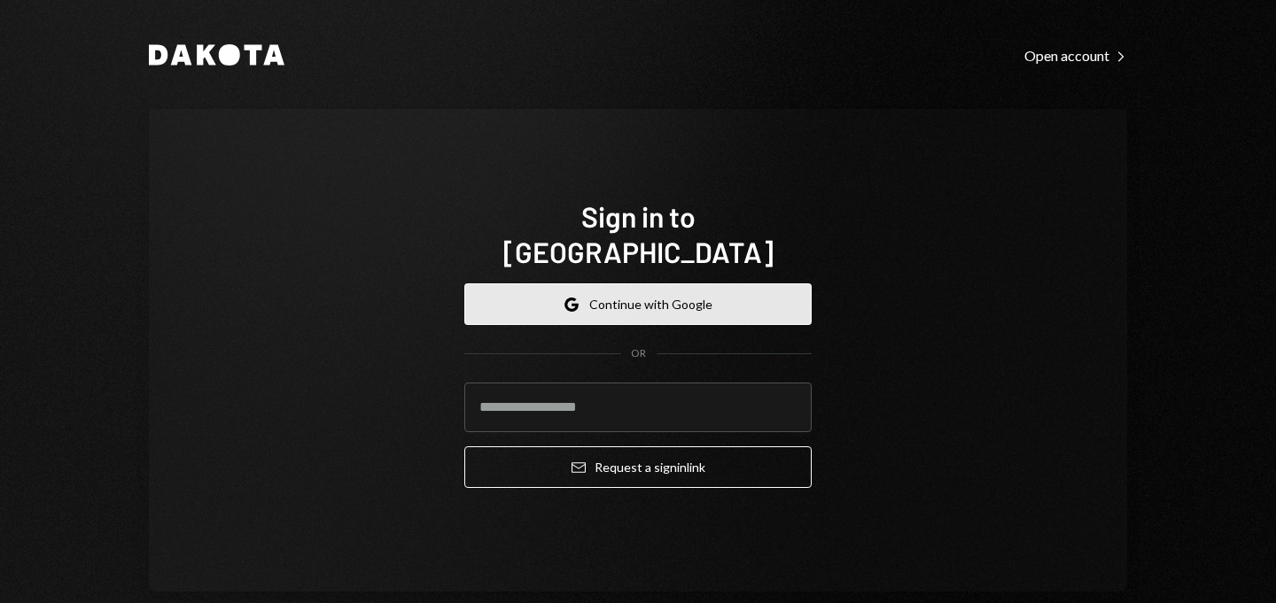
click at [608, 297] on button "Google Continue with Google" at bounding box center [637, 305] width 347 height 42
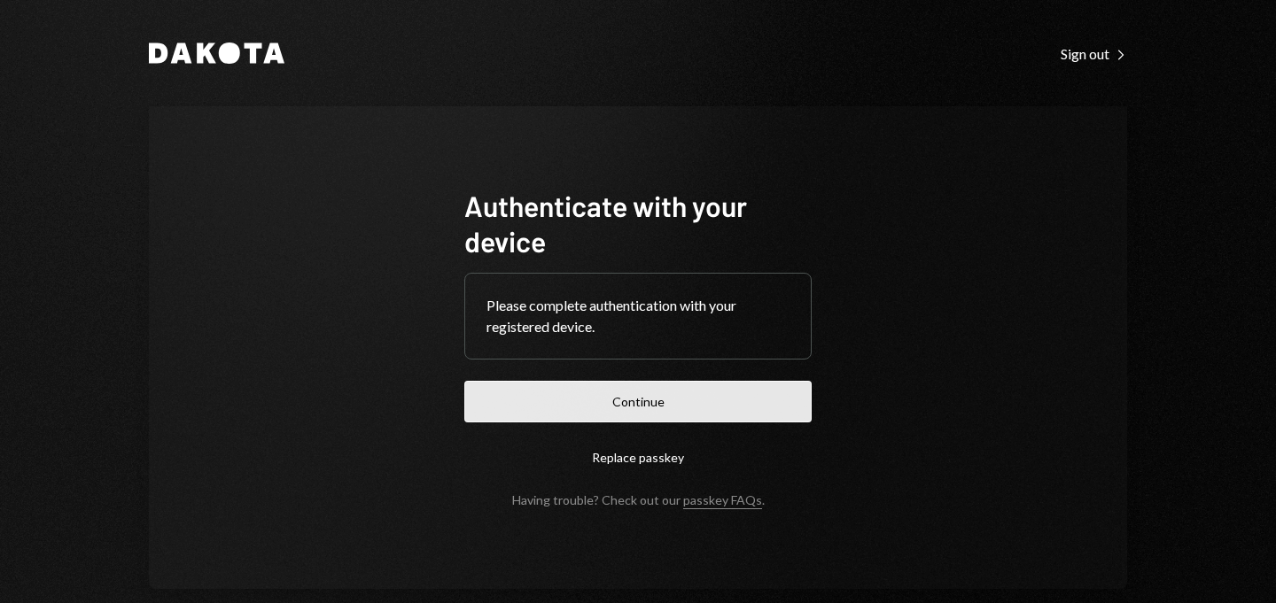
click at [594, 393] on button "Continue" at bounding box center [637, 402] width 347 height 42
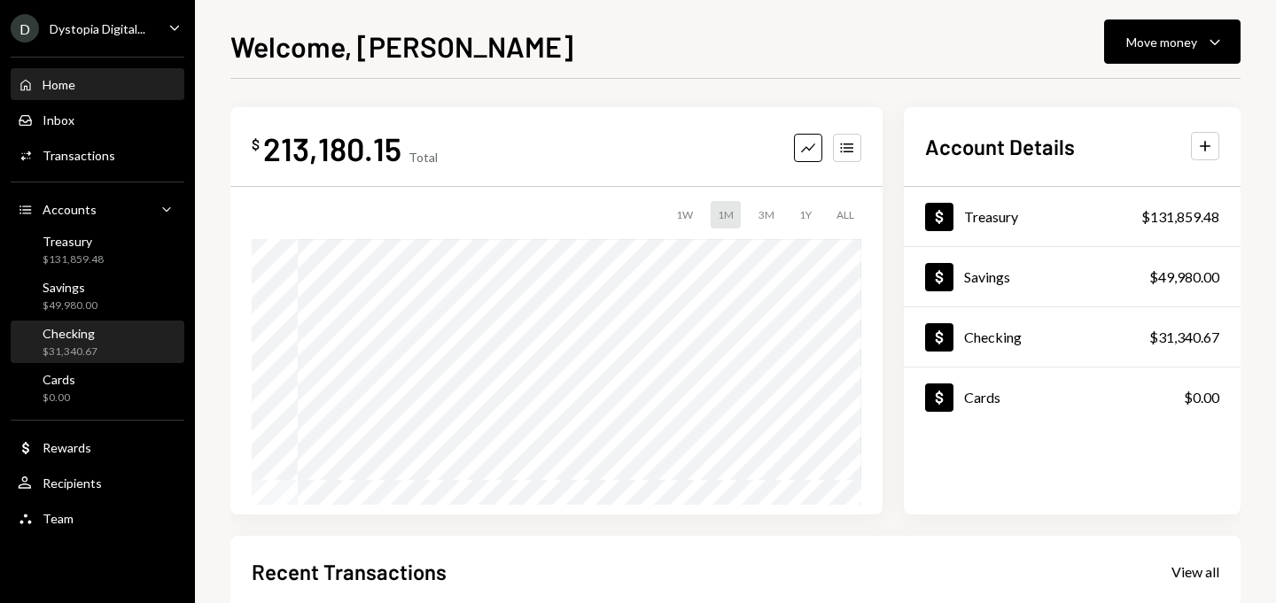
click at [71, 355] on div "$31,340.67" at bounding box center [70, 352] width 55 height 15
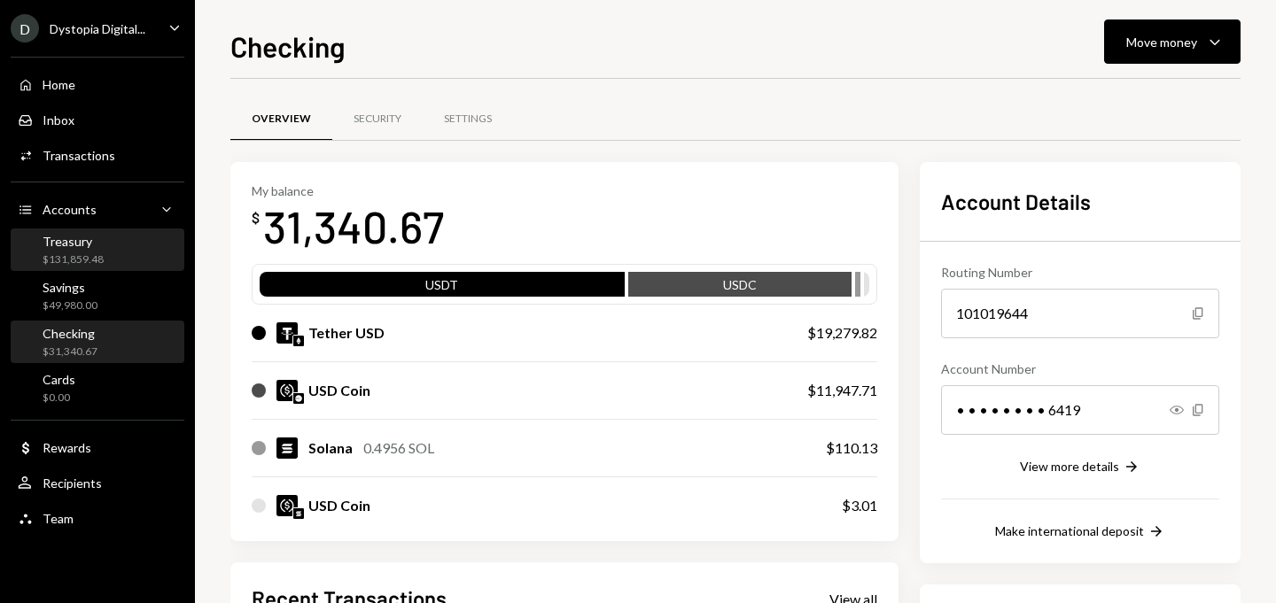
click at [85, 246] on div "Treasury" at bounding box center [73, 241] width 61 height 15
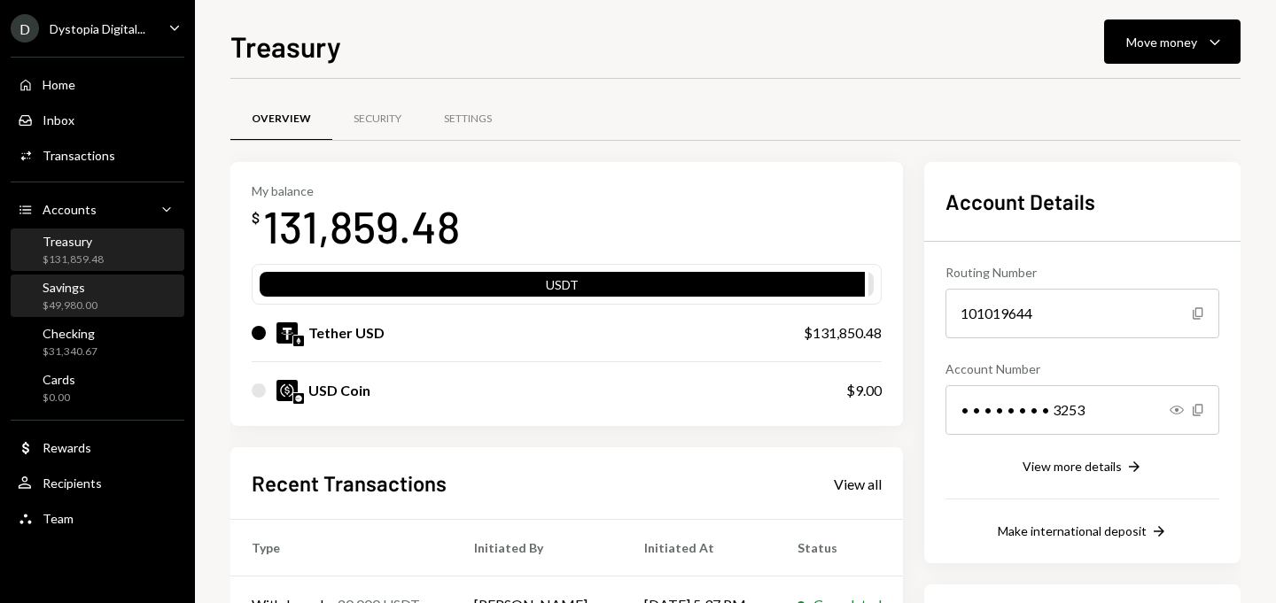
click at [87, 294] on div "Savings" at bounding box center [70, 287] width 55 height 15
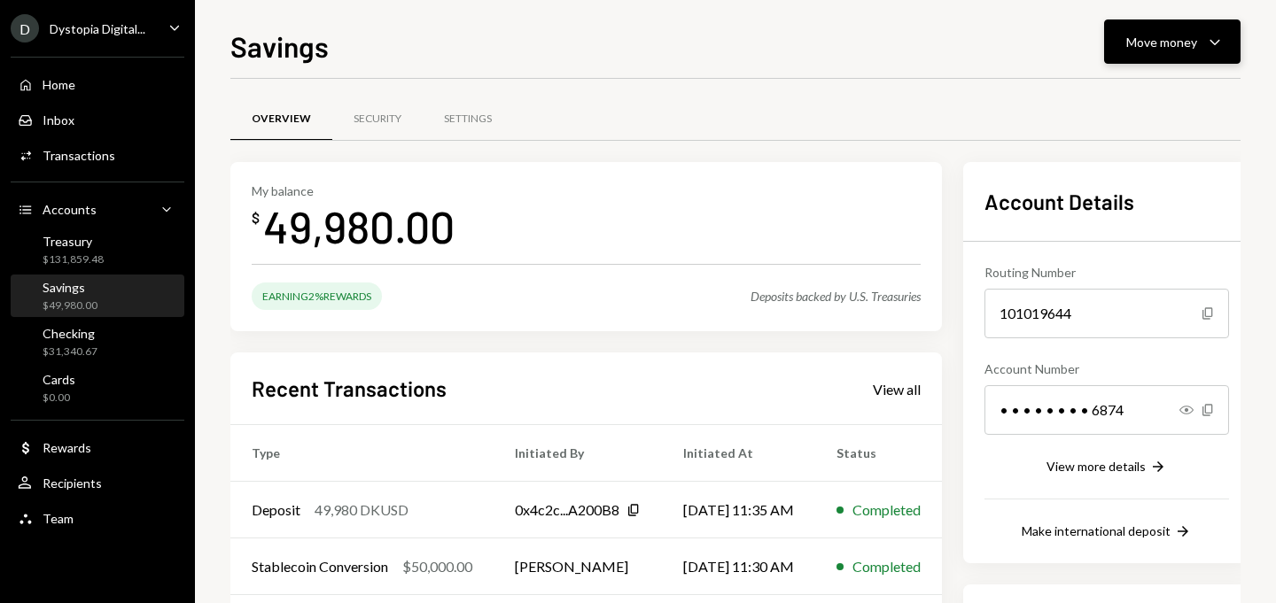
click at [1159, 31] on div "Move money Caret Down" at bounding box center [1172, 41] width 92 height 21
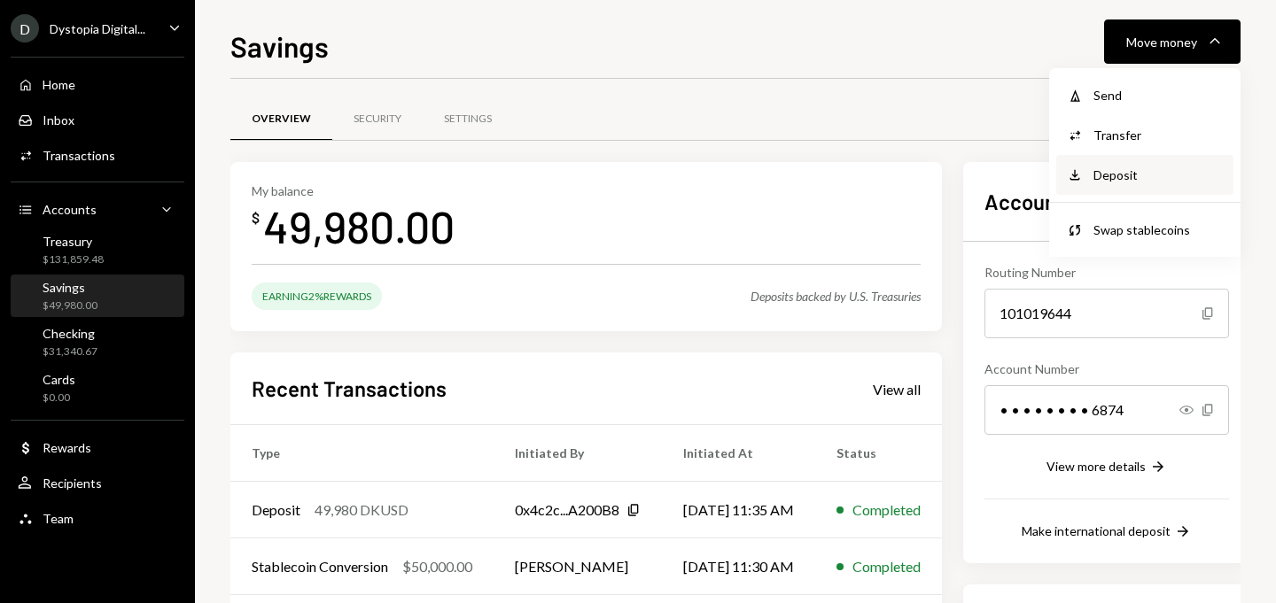
click at [1121, 179] on div "Deposit" at bounding box center [1157, 175] width 129 height 19
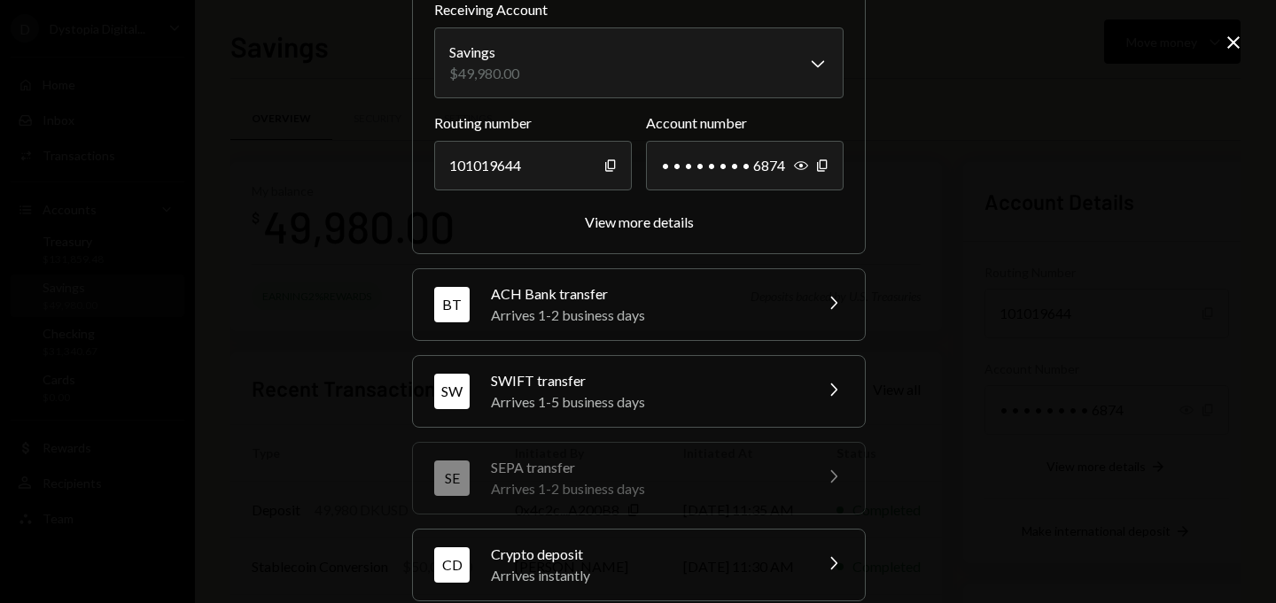
scroll to position [260, 0]
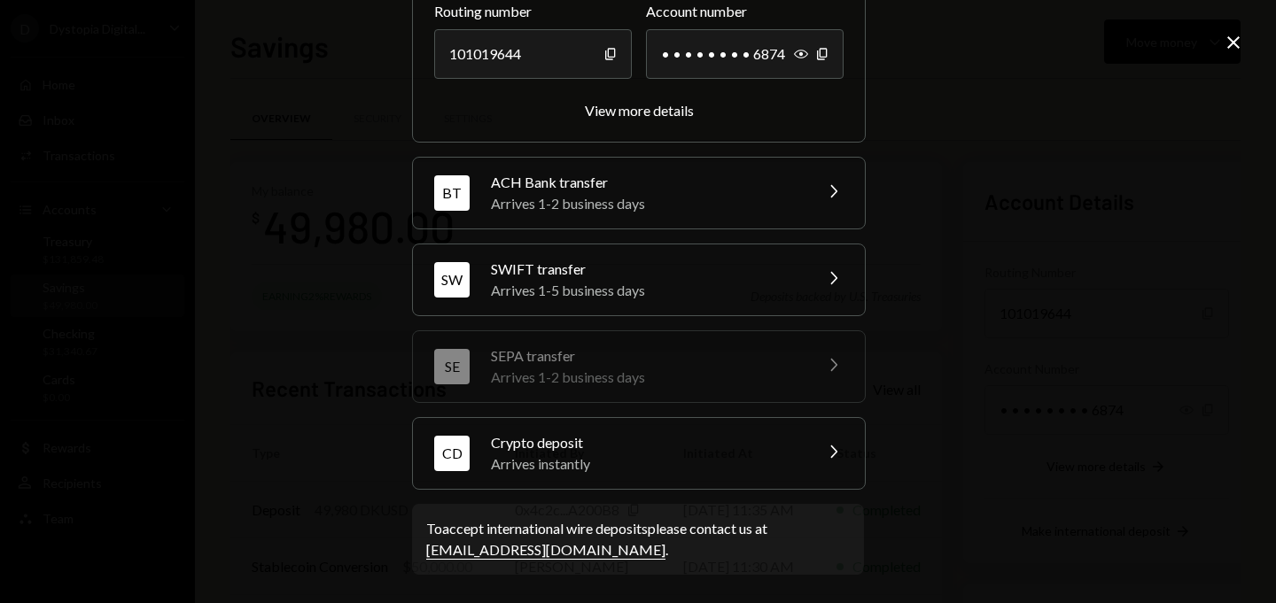
click at [822, 455] on icon "Chevron Right" at bounding box center [832, 451] width 21 height 21
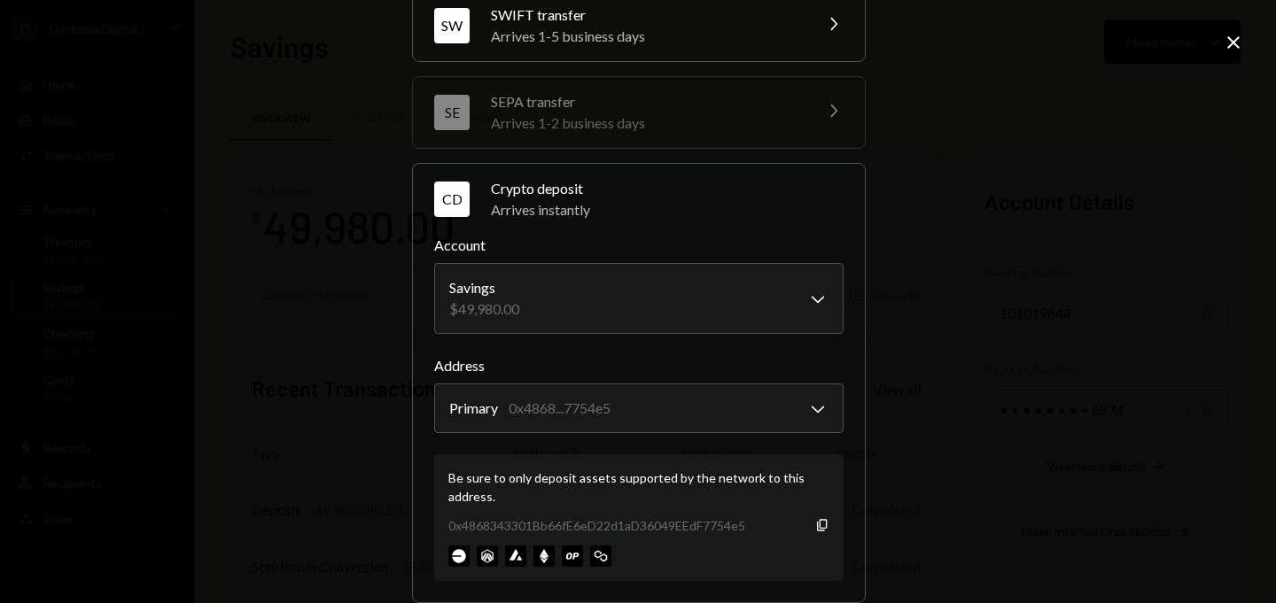
click at [1234, 44] on icon "Close" at bounding box center [1233, 42] width 21 height 21
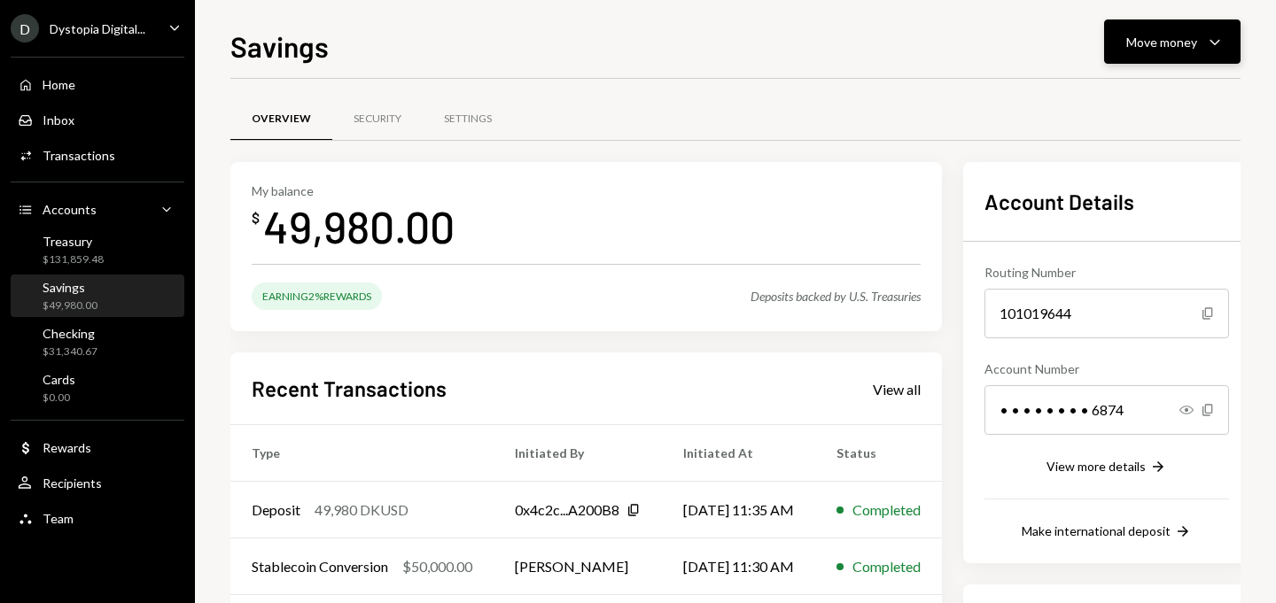
click at [1170, 40] on div "Move money" at bounding box center [1161, 42] width 71 height 19
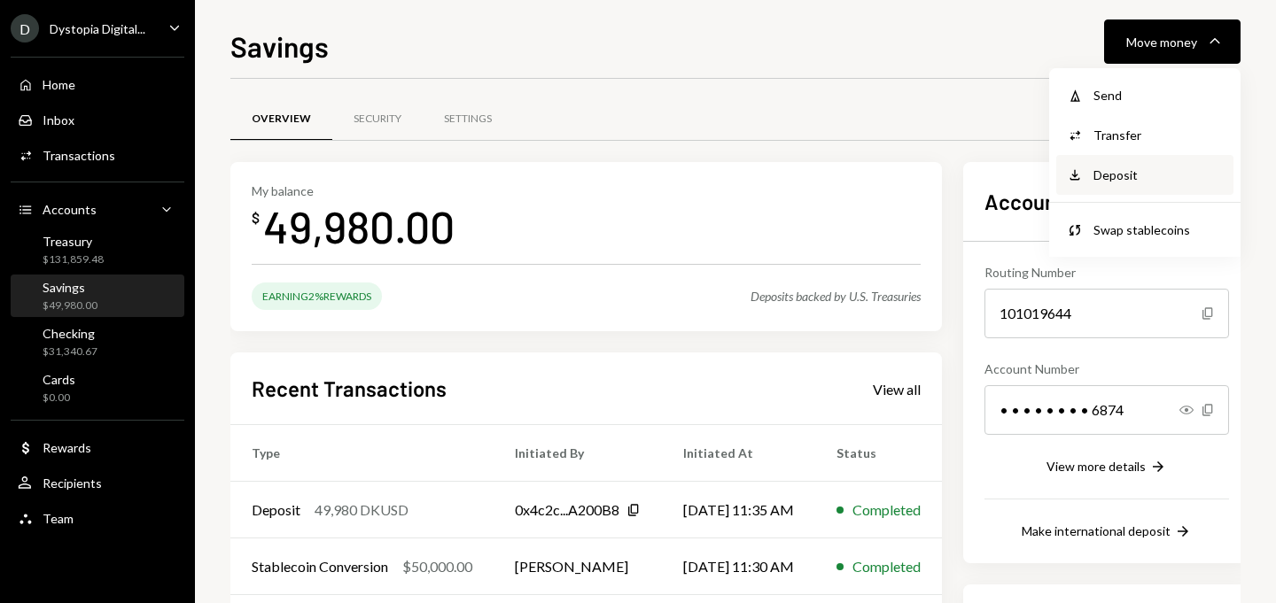
click at [1111, 188] on div "Deposit Deposit" at bounding box center [1144, 175] width 177 height 40
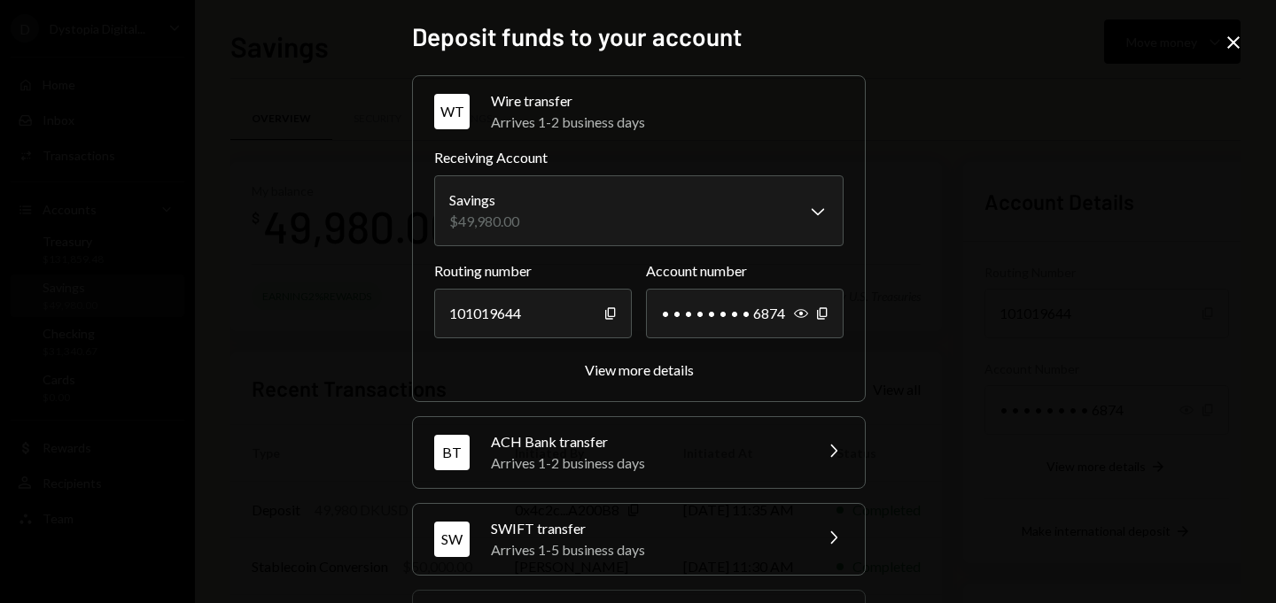
click at [722, 546] on div "Arrives 1-5 business days" at bounding box center [646, 550] width 310 height 21
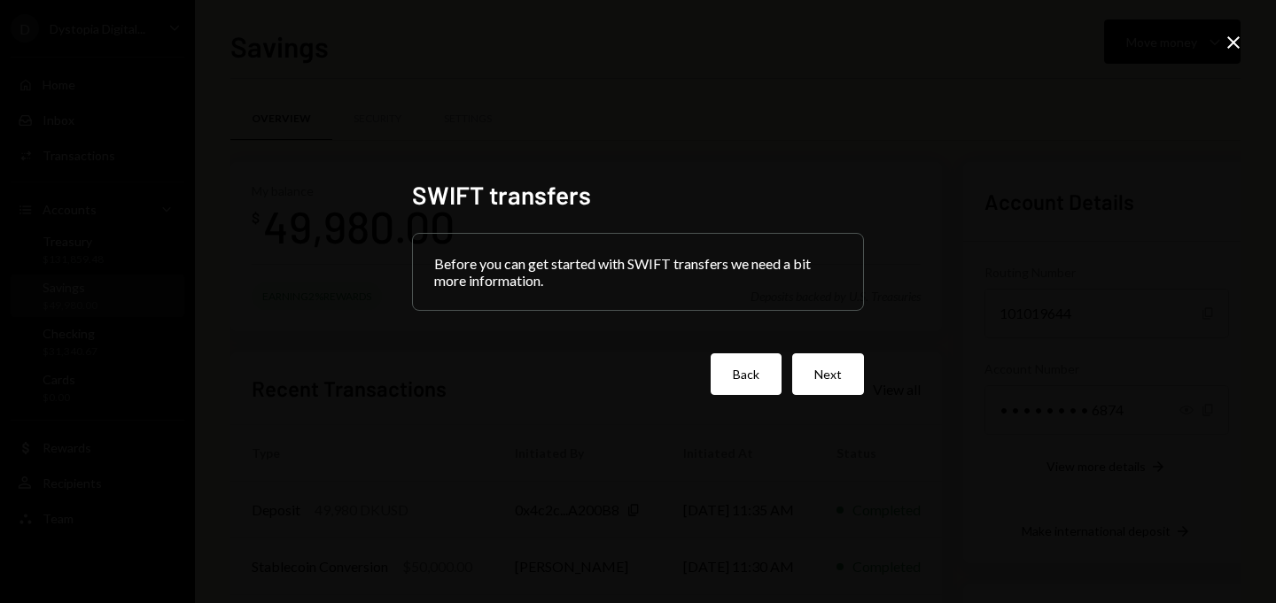
click at [760, 370] on button "Back" at bounding box center [746, 375] width 71 height 42
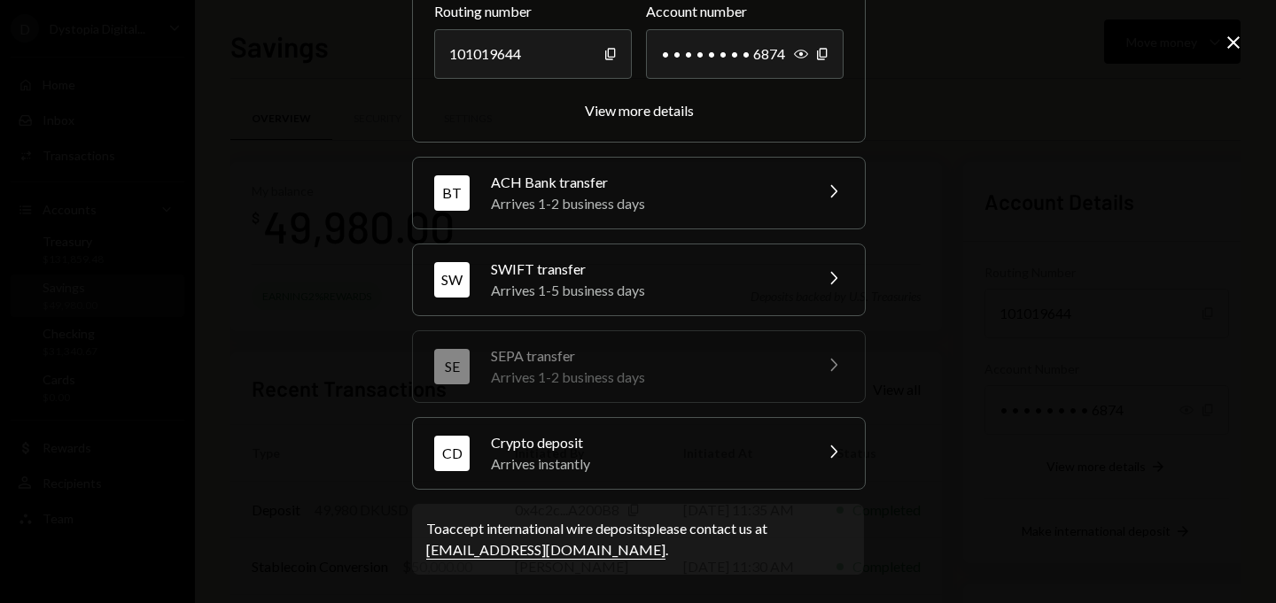
click at [712, 446] on div "Crypto deposit" at bounding box center [646, 442] width 310 height 21
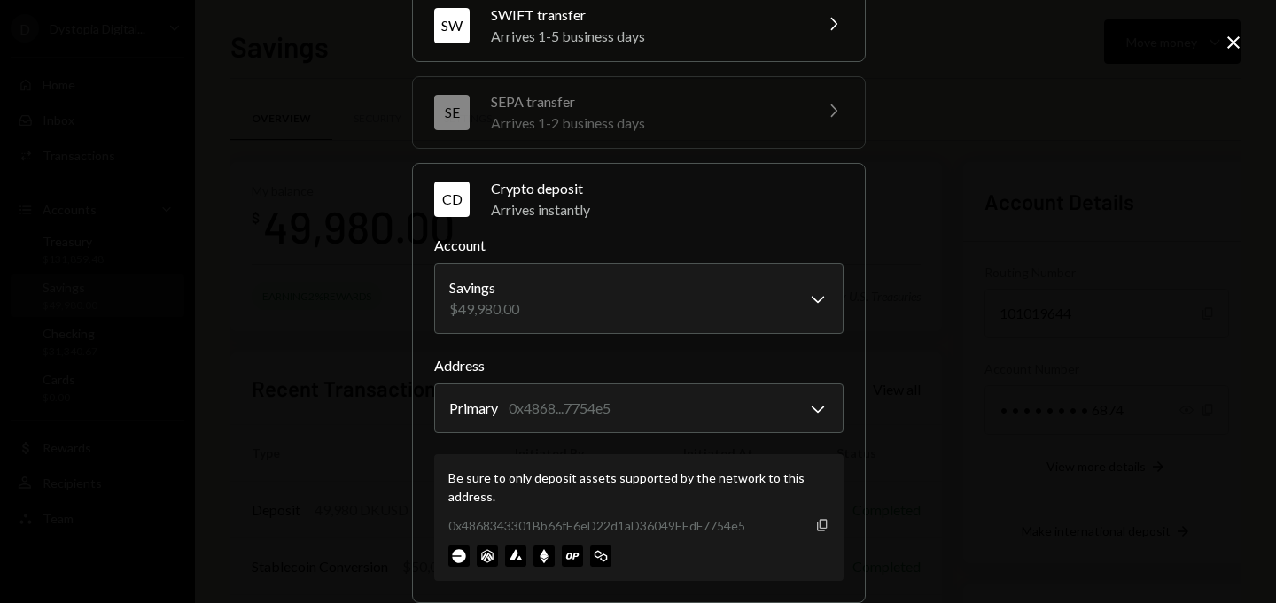
click at [816, 523] on icon "Copy" at bounding box center [822, 525] width 14 height 14
click at [1225, 47] on icon "Close" at bounding box center [1233, 42] width 21 height 21
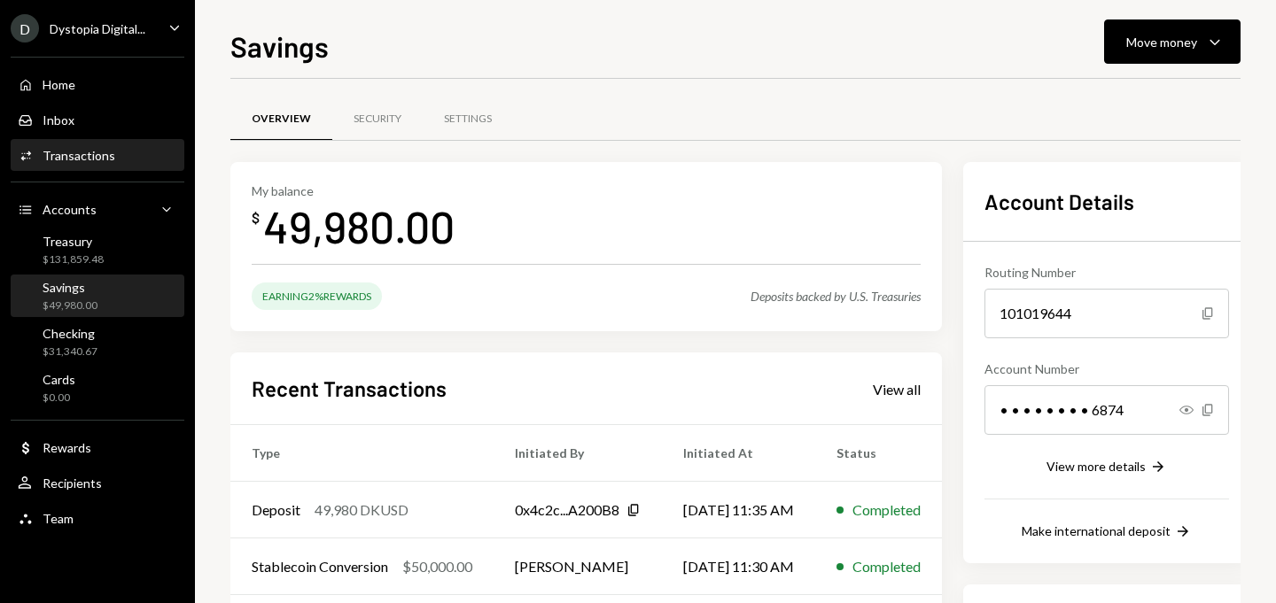
click at [87, 155] on div "Transactions" at bounding box center [79, 155] width 73 height 15
